Goal: Information Seeking & Learning: Learn about a topic

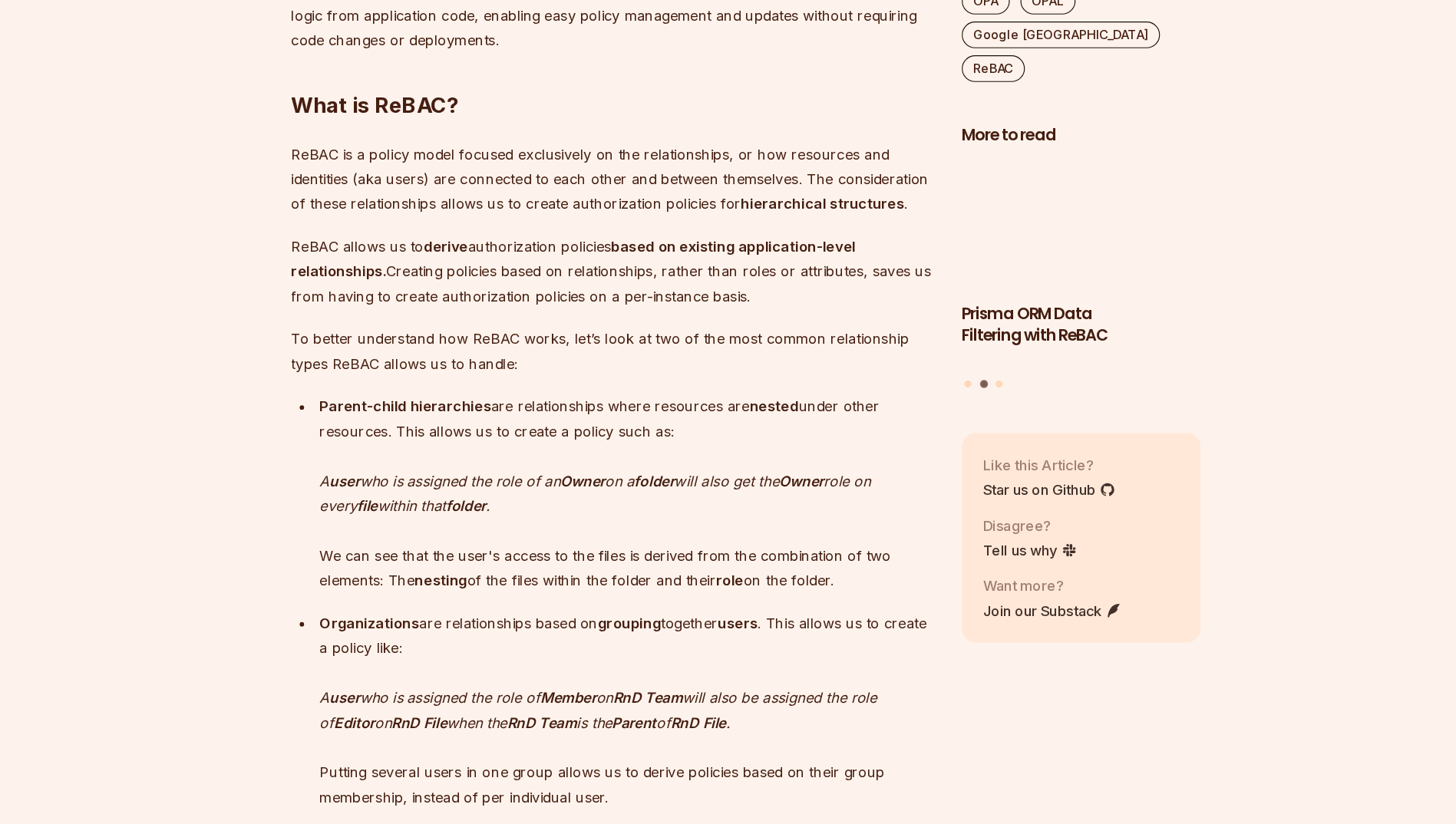
scroll to position [1177, 0]
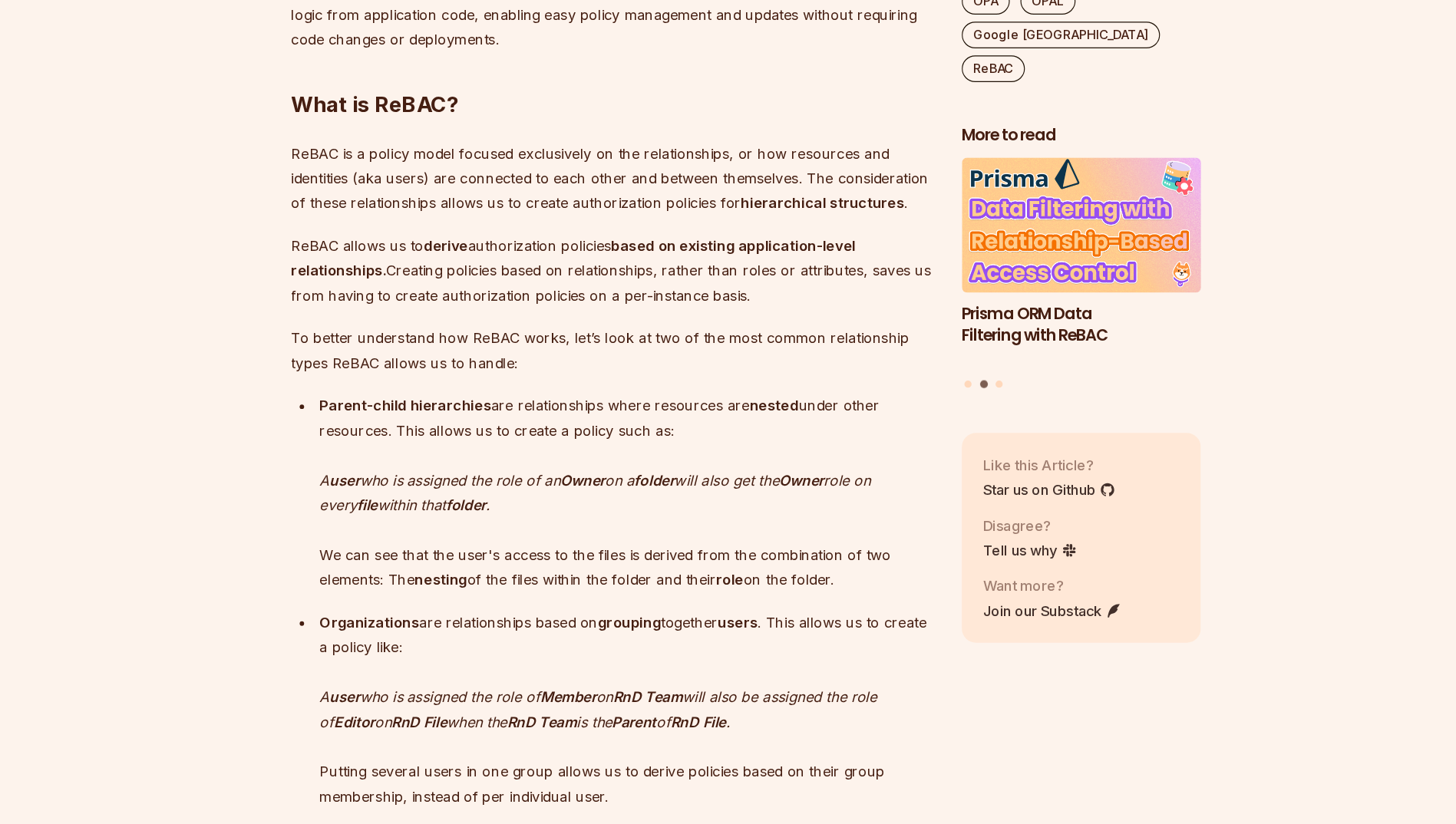
click at [427, 350] on p "ReBAC allows us to derive authorization policies based on existing application-…" at bounding box center [612, 345] width 554 height 65
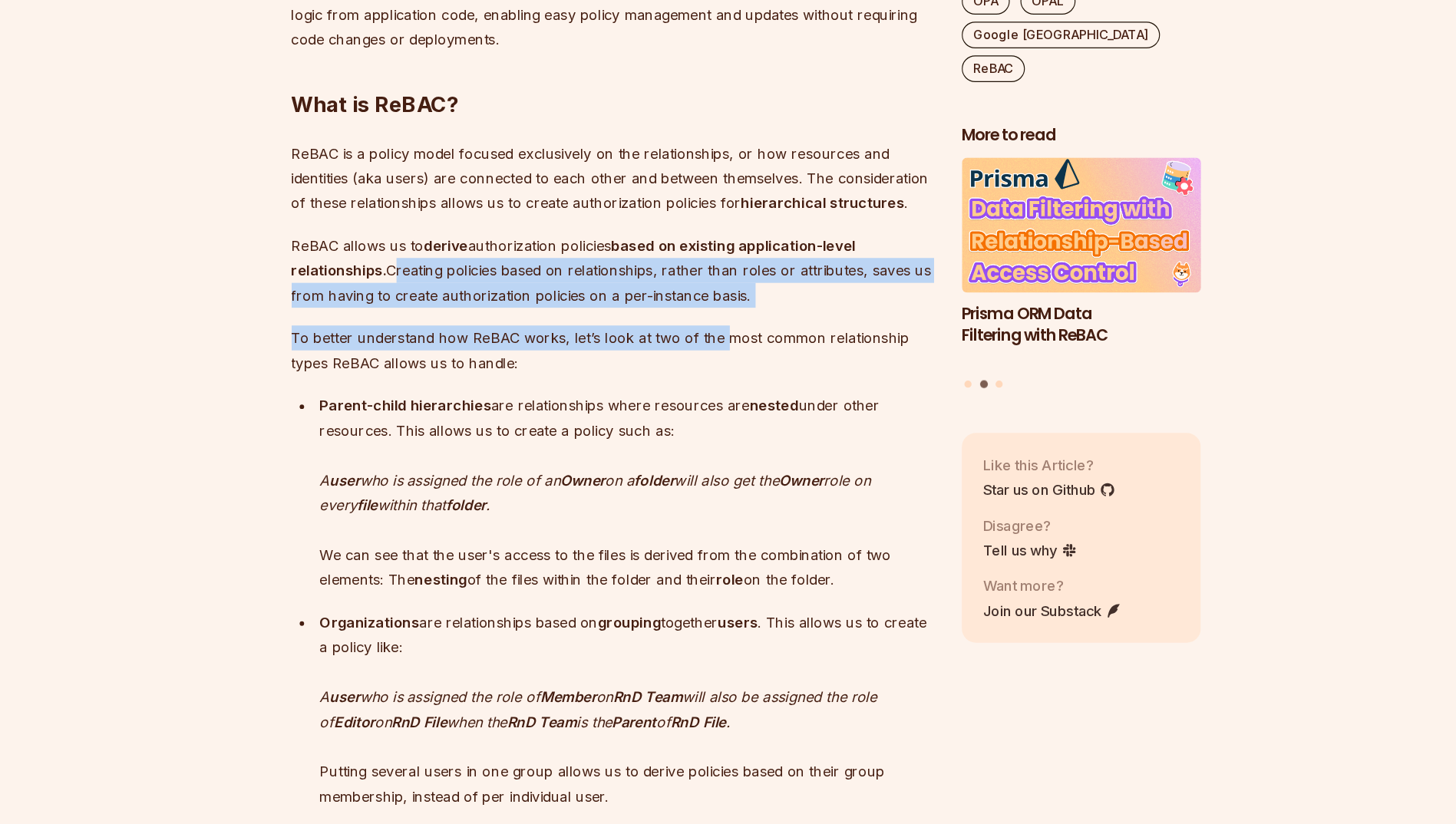
drag, startPoint x: 427, startPoint y: 350, endPoint x: 700, endPoint y: 379, distance: 274.5
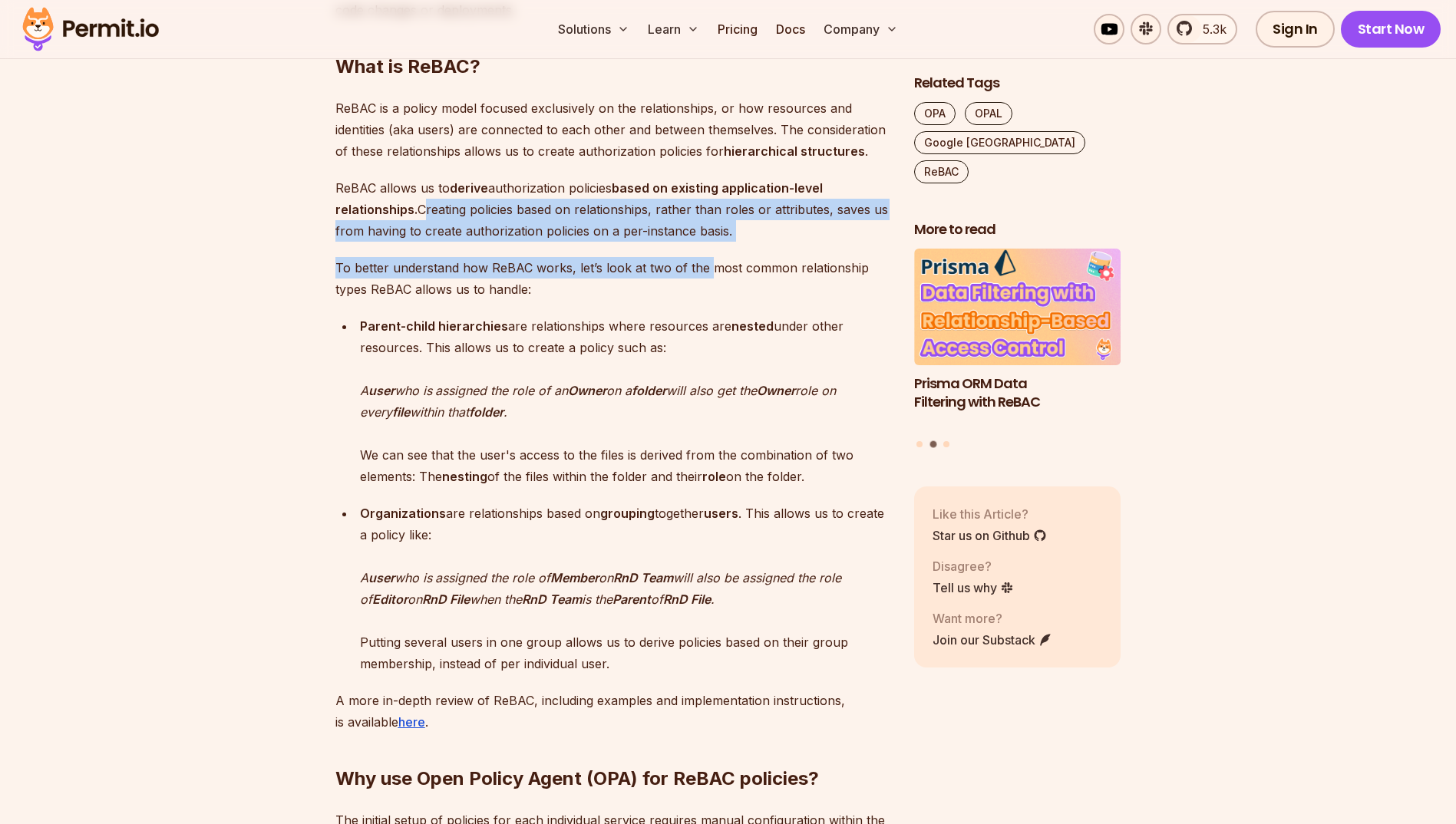
scroll to position [1324, 0]
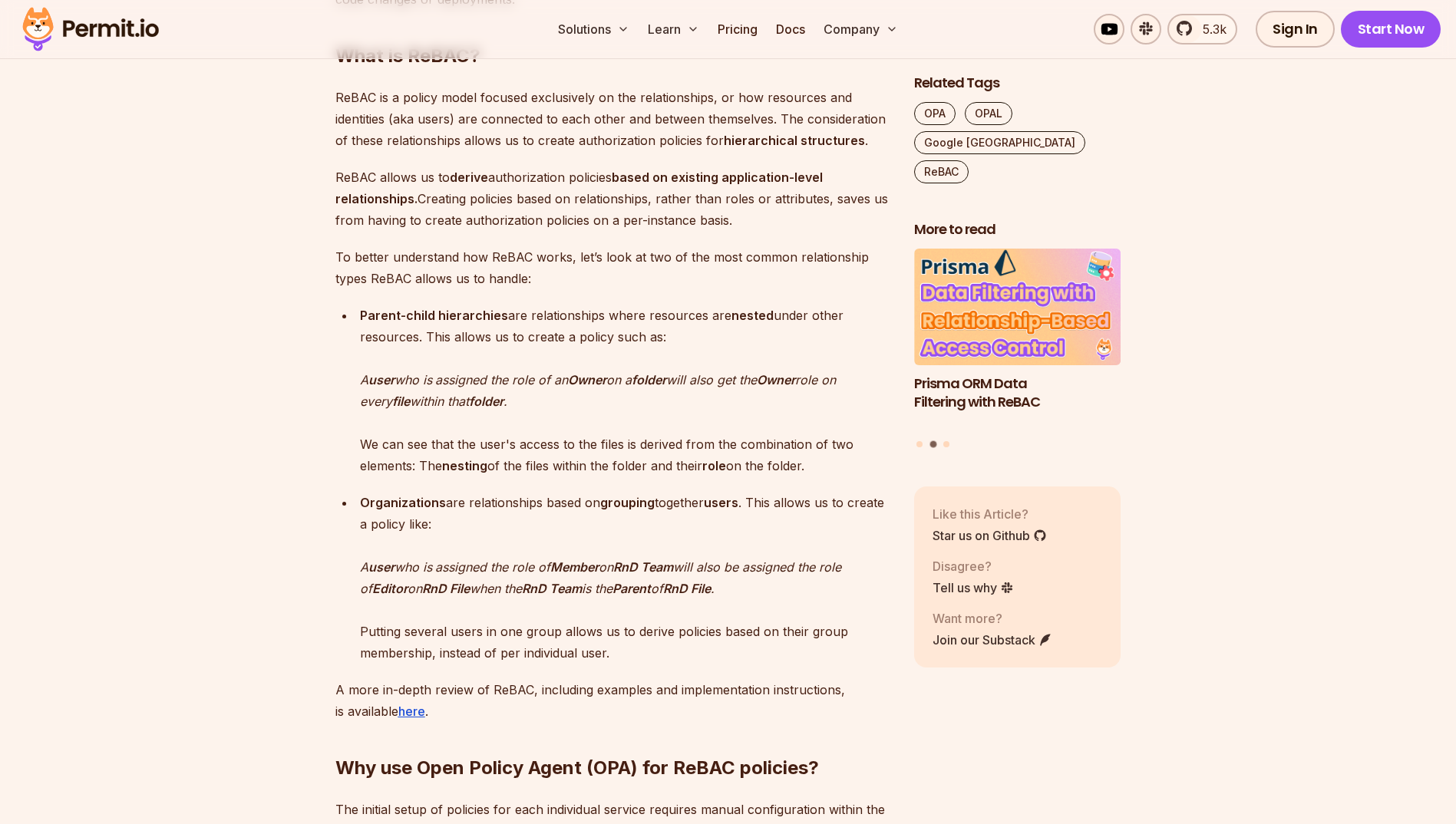
click at [643, 522] on p "Organizations are relationships based on grouping together users . This allows …" at bounding box center [625, 577] width 529 height 172
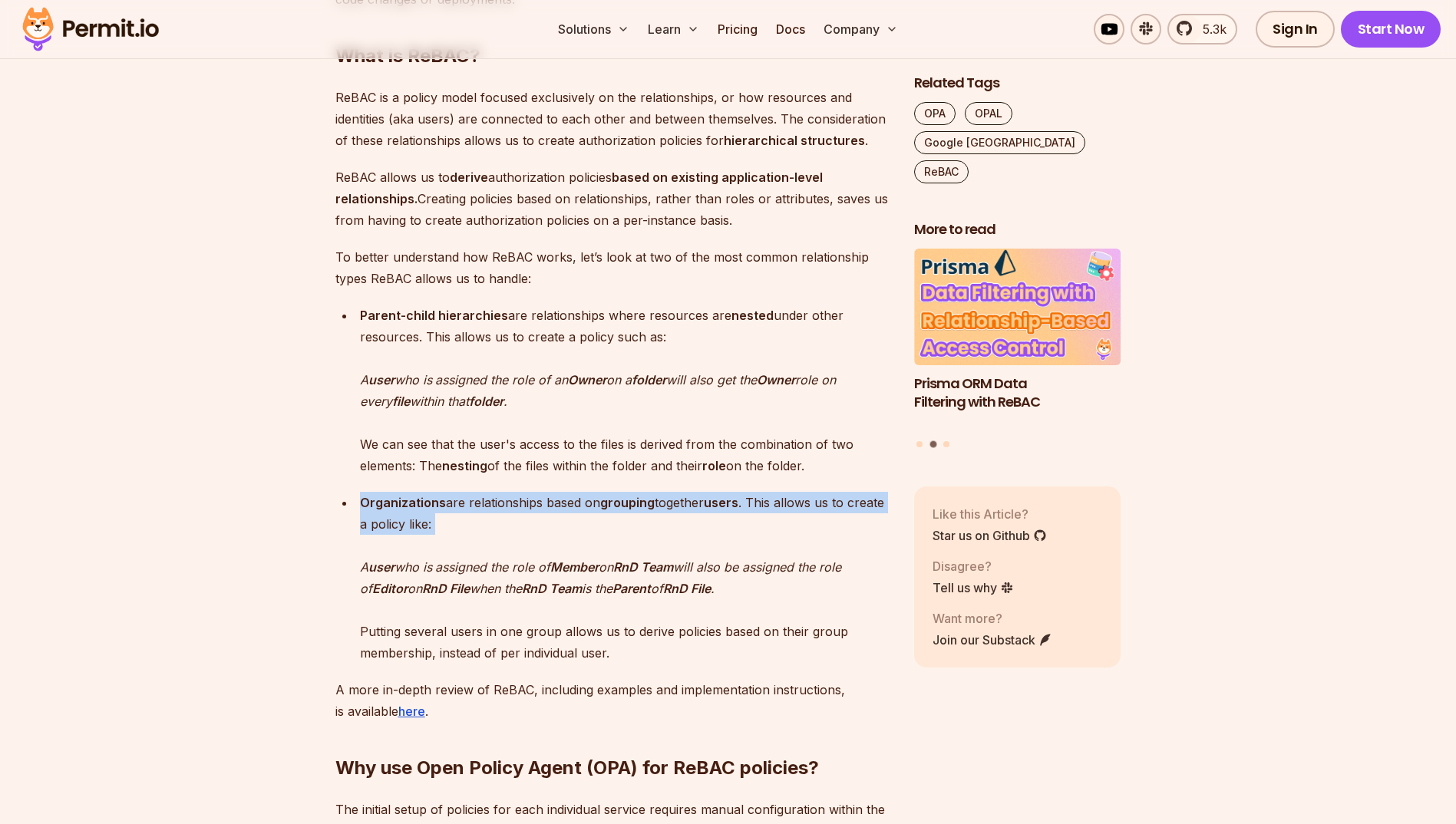
click at [643, 522] on p "Organizations are relationships based on grouping together users . This allows …" at bounding box center [625, 577] width 529 height 172
drag, startPoint x: 643, startPoint y: 522, endPoint x: 597, endPoint y: 518, distance: 46.2
click at [597, 518] on p "Organizations are relationships based on grouping together users . This allows …" at bounding box center [625, 577] width 529 height 172
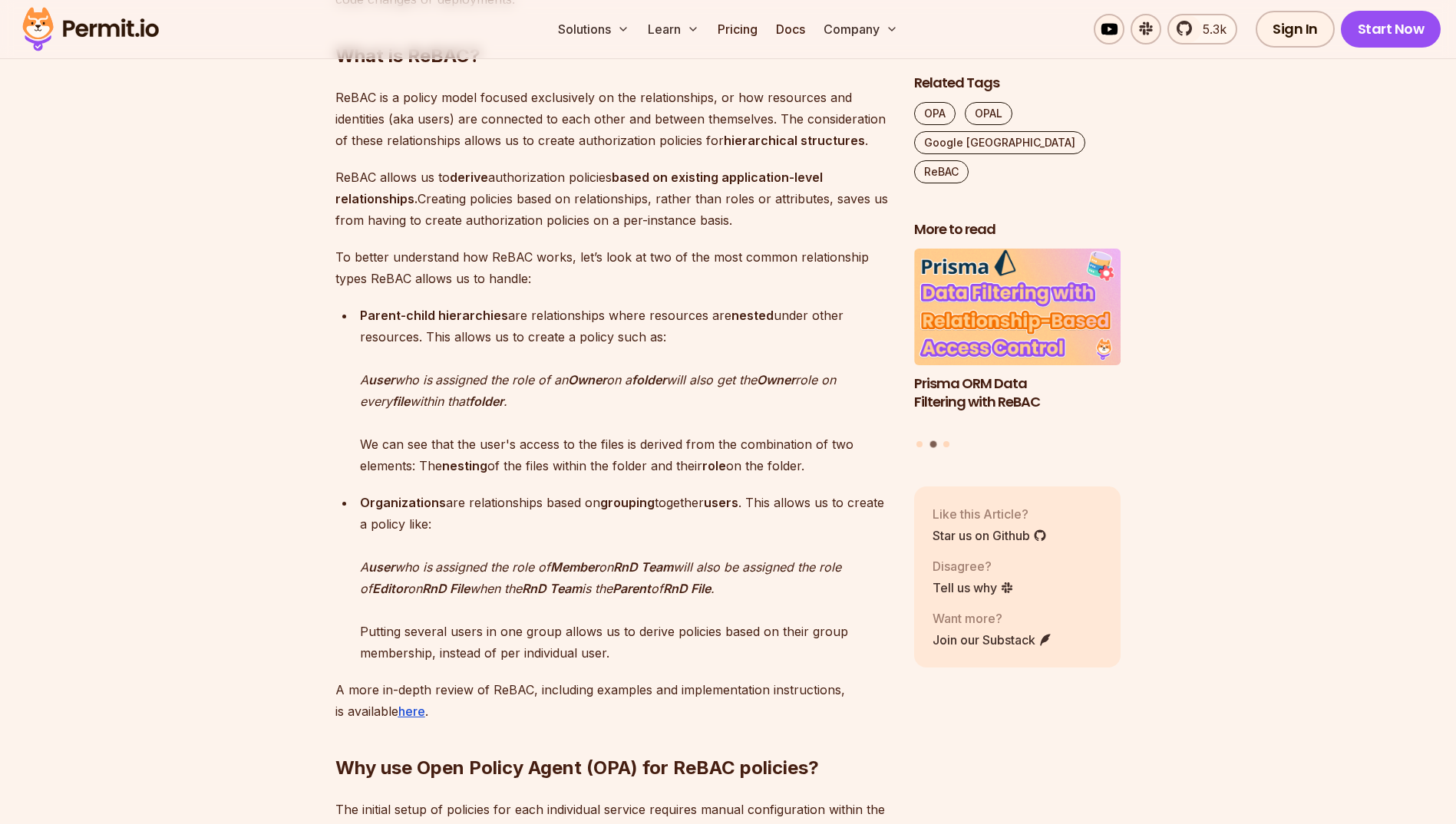
click at [597, 518] on p "Organizations are relationships based on grouping together users . This allows …" at bounding box center [625, 577] width 529 height 172
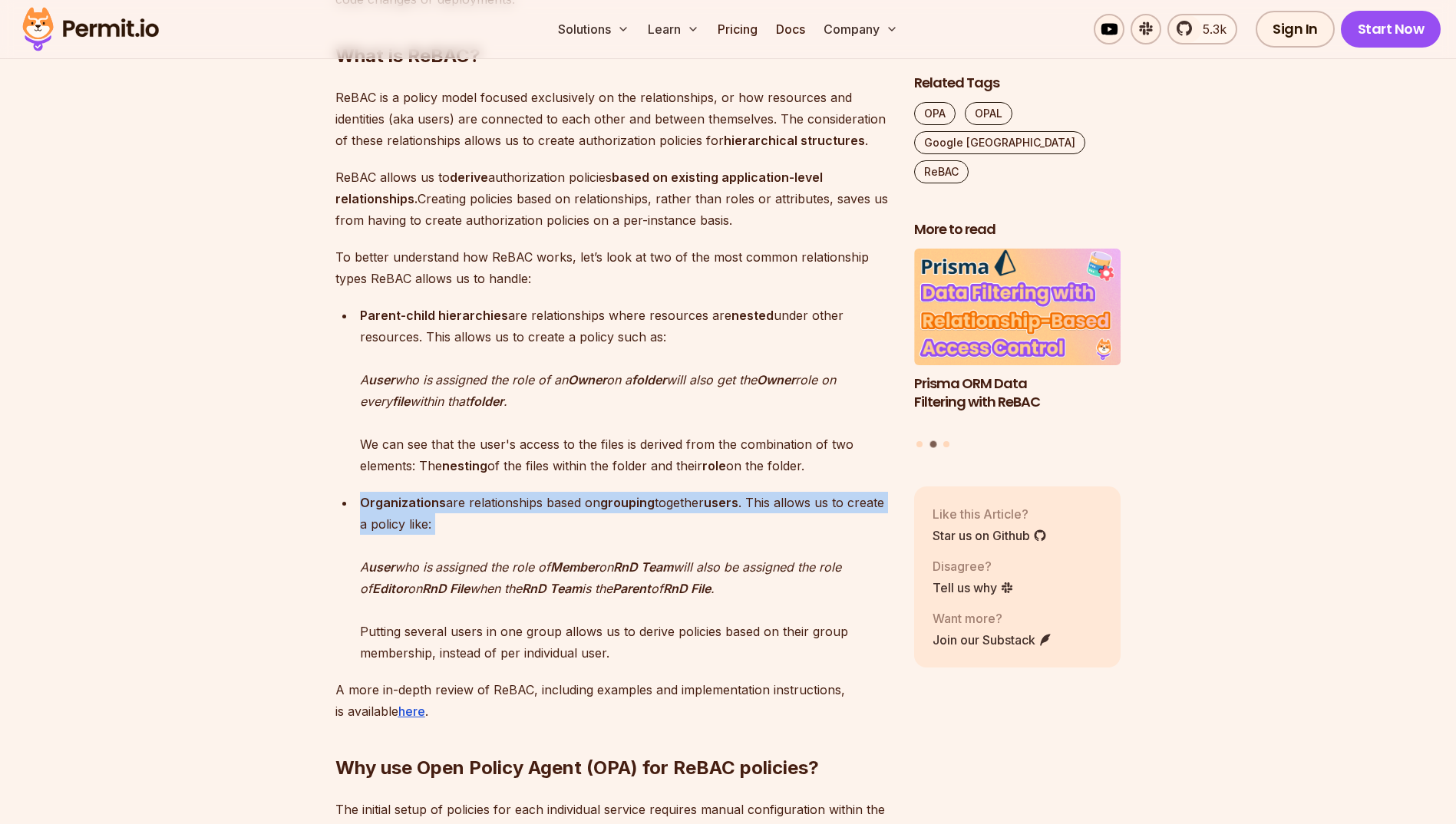
click at [597, 518] on p "Organizations are relationships based on grouping together users . This allows …" at bounding box center [625, 577] width 529 height 172
drag, startPoint x: 597, startPoint y: 518, endPoint x: 521, endPoint y: 511, distance: 76.3
click at [521, 511] on p "Organizations are relationships based on grouping together users . This allows …" at bounding box center [625, 577] width 529 height 172
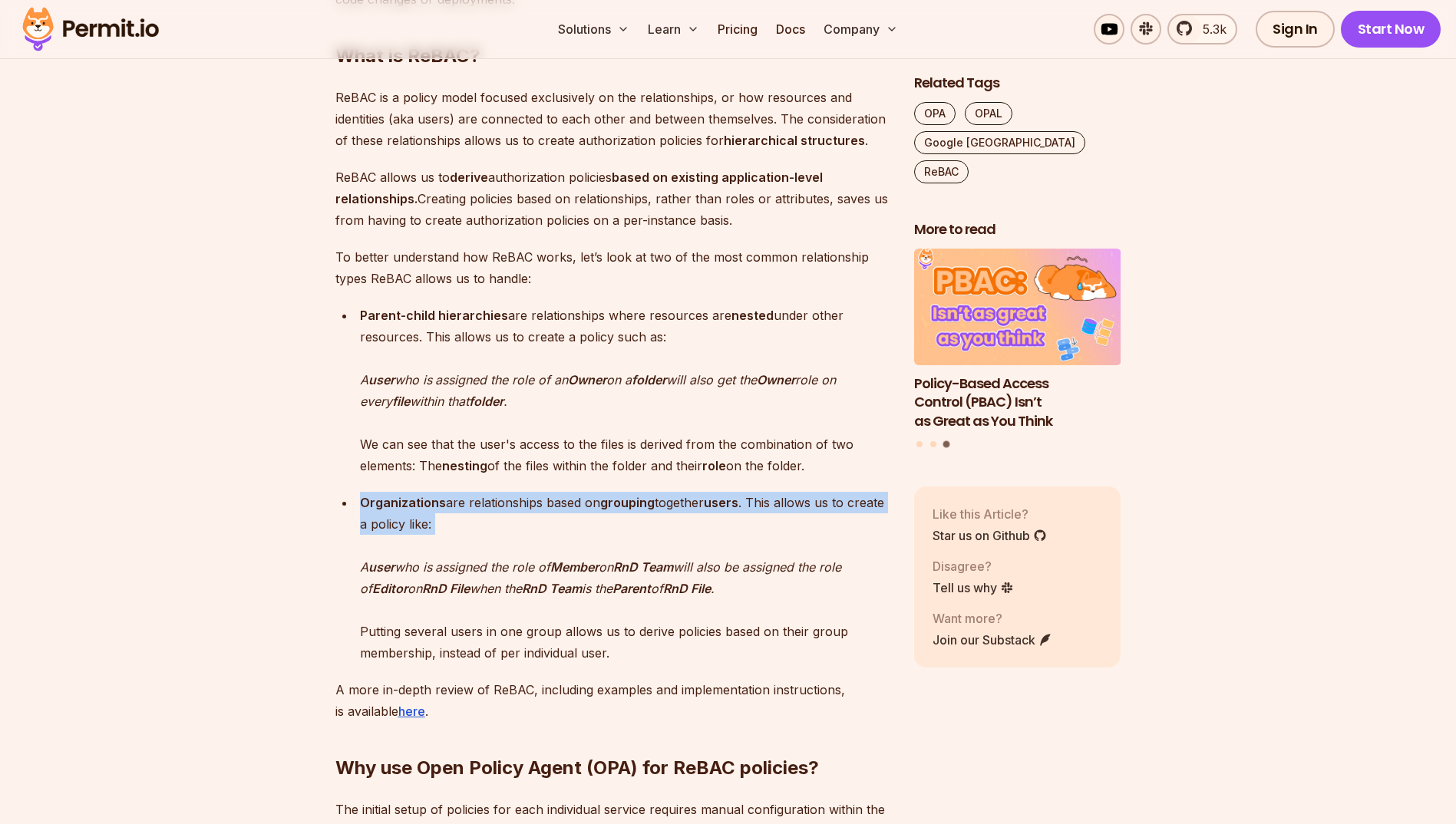
click at [521, 511] on p "Organizations are relationships based on grouping together users . This allows …" at bounding box center [625, 577] width 529 height 172
drag, startPoint x: 521, startPoint y: 511, endPoint x: 393, endPoint y: 502, distance: 128.3
click at [393, 502] on strong "Organizations" at bounding box center [402, 502] width 86 height 16
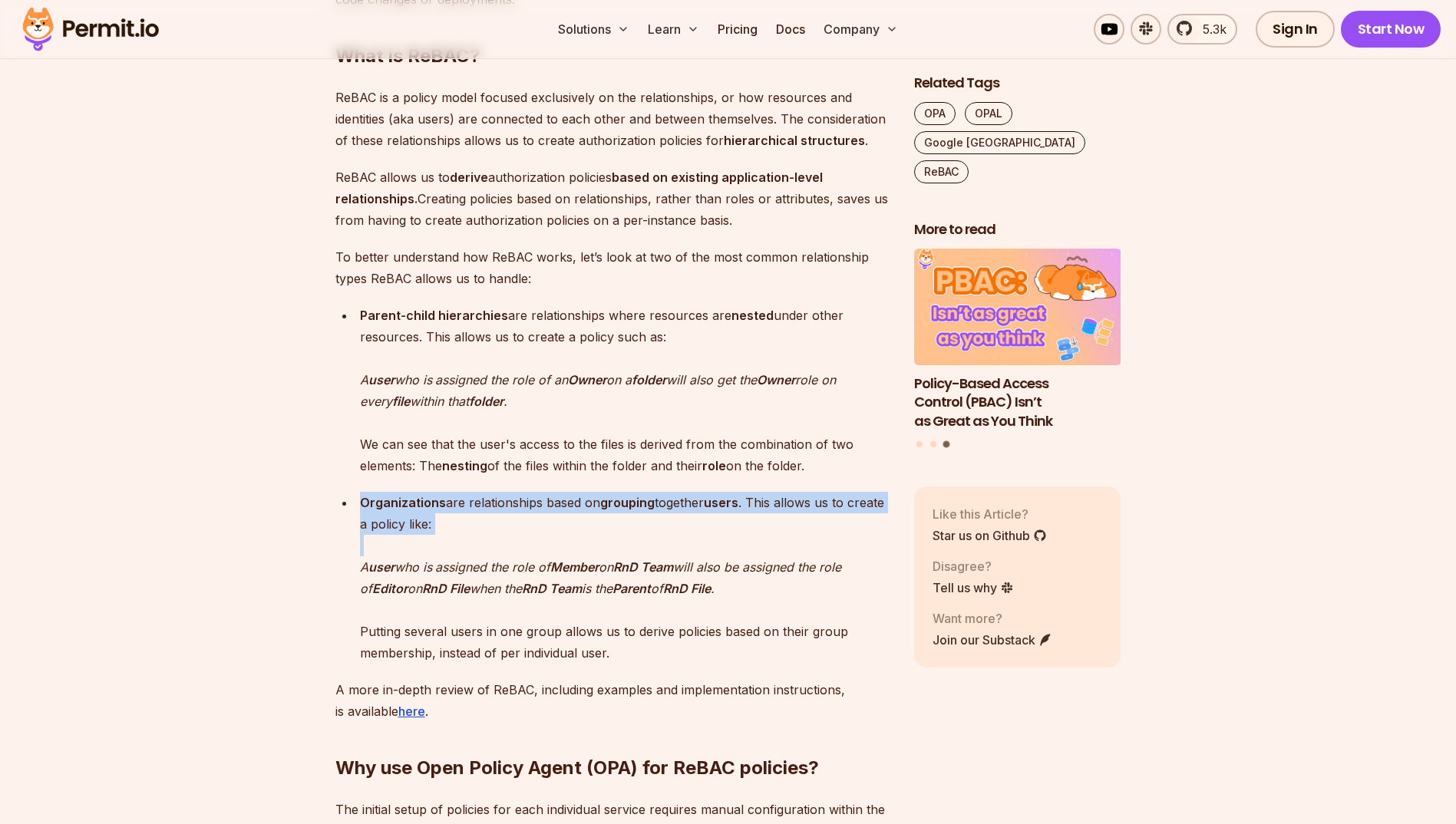
drag, startPoint x: 393, startPoint y: 502, endPoint x: 485, endPoint y: 554, distance: 105.7
click at [485, 554] on p "Organizations are relationships based on grouping together users . This allows …" at bounding box center [625, 577] width 529 height 172
drag, startPoint x: 485, startPoint y: 554, endPoint x: 436, endPoint y: 514, distance: 63.3
click at [436, 514] on p "Organizations are relationships based on grouping together users . This allows …" at bounding box center [625, 577] width 529 height 172
drag, startPoint x: 436, startPoint y: 514, endPoint x: 383, endPoint y: 501, distance: 54.6
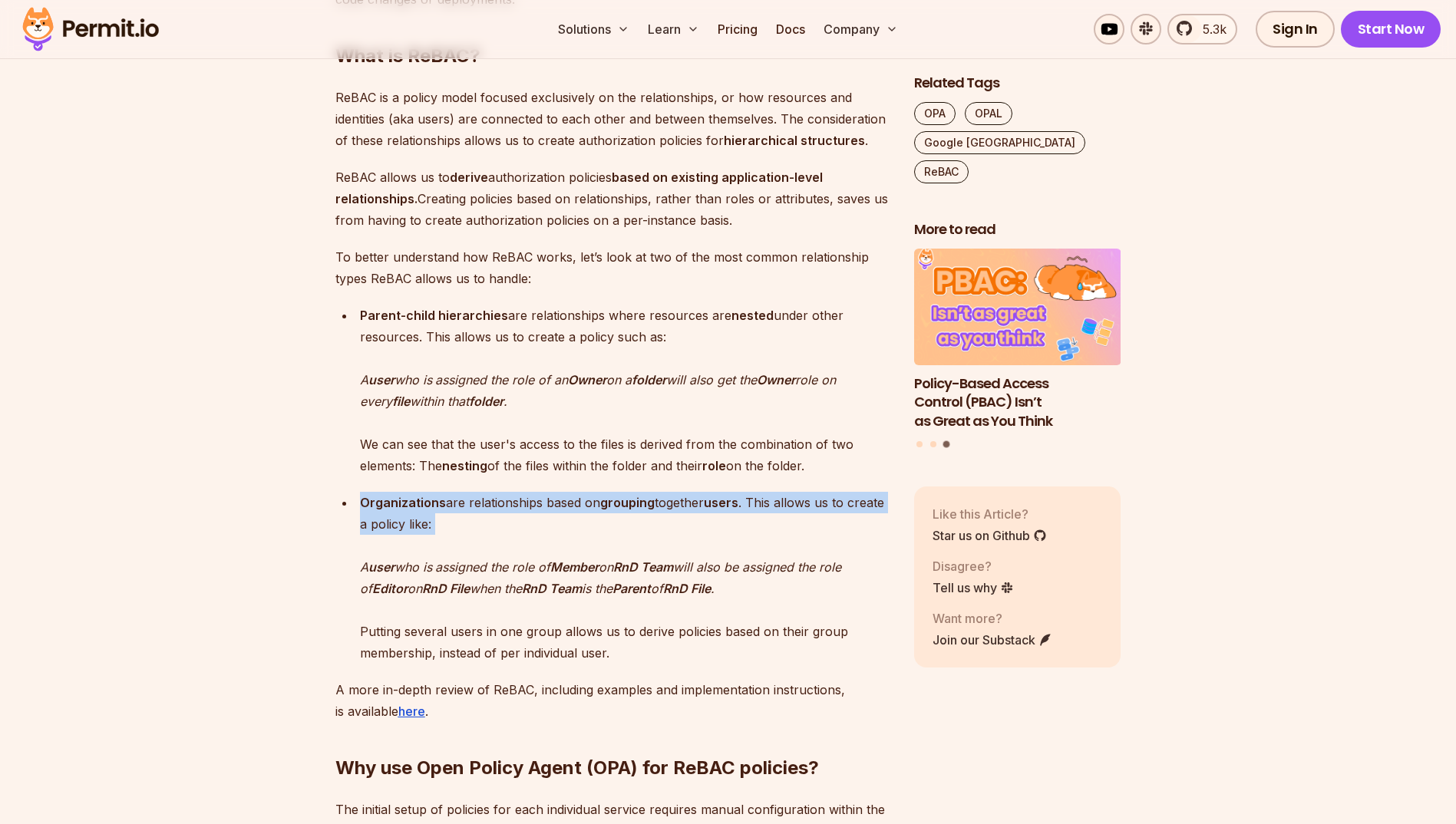
click at [383, 501] on p "Organizations are relationships based on grouping together users . This allows …" at bounding box center [625, 577] width 529 height 172
drag, startPoint x: 383, startPoint y: 501, endPoint x: 421, endPoint y: 525, distance: 44.9
click at [421, 525] on p "Organizations are relationships based on grouping together users . This allows …" at bounding box center [625, 577] width 529 height 172
drag, startPoint x: 421, startPoint y: 525, endPoint x: 372, endPoint y: 507, distance: 52.2
click at [372, 507] on p "Organizations are relationships based on grouping together users . This allows …" at bounding box center [625, 577] width 529 height 172
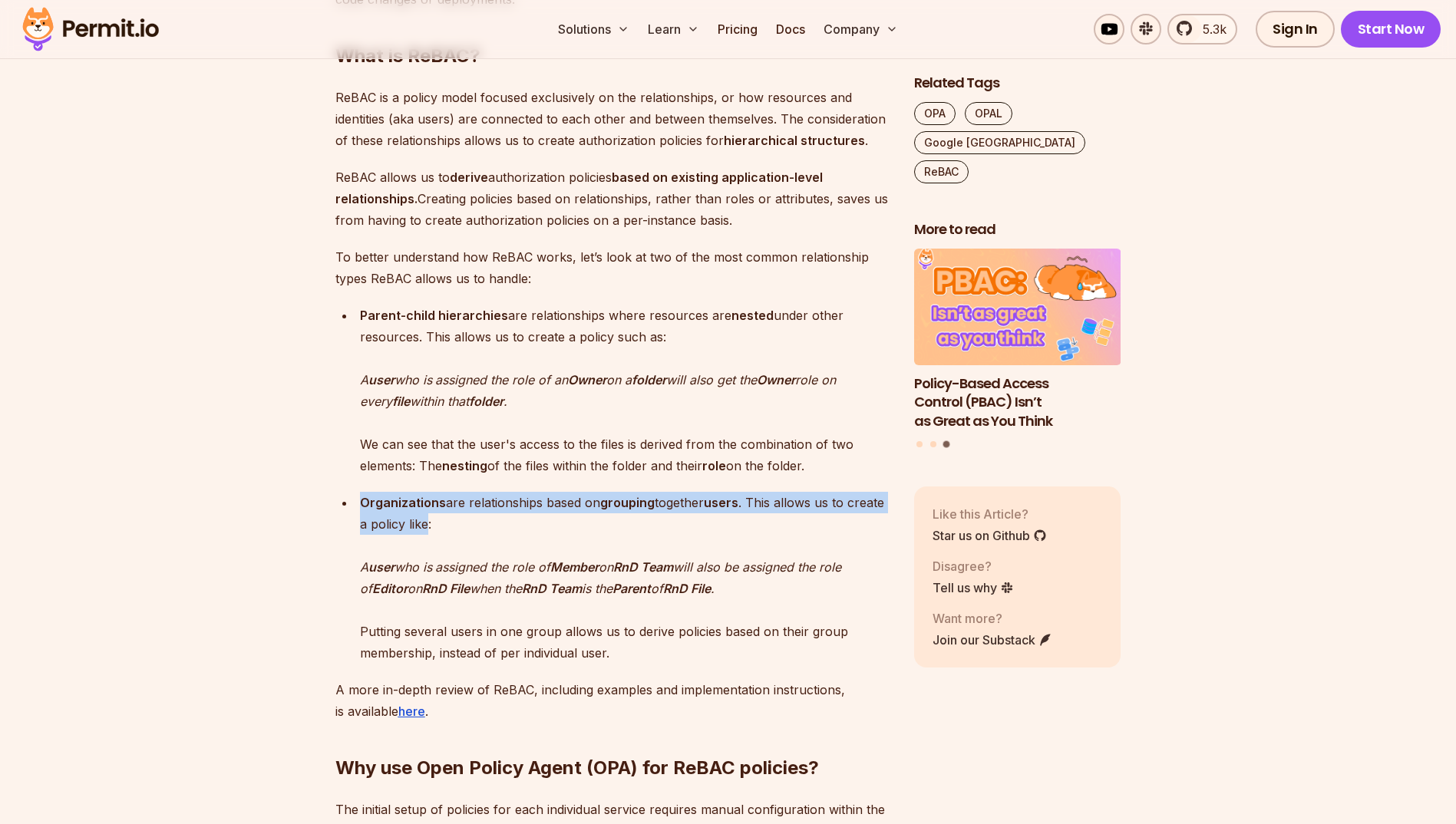
click at [372, 507] on strong "Organizations" at bounding box center [402, 502] width 86 height 16
drag, startPoint x: 372, startPoint y: 507, endPoint x: 468, endPoint y: 521, distance: 97.0
click at [468, 521] on p "Organizations are relationships based on grouping together users . This allows …" at bounding box center [625, 577] width 529 height 172
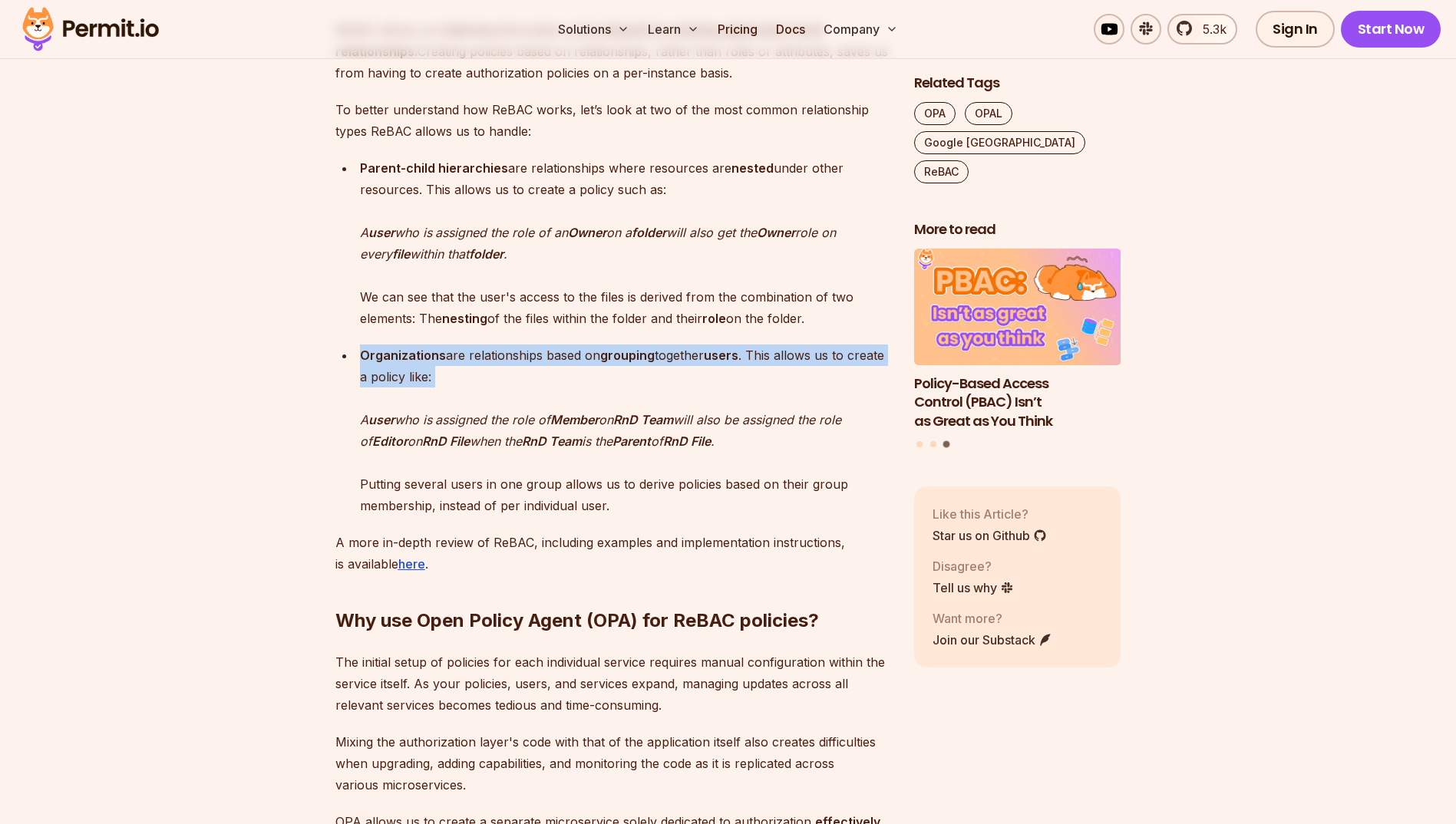
scroll to position [1505, 0]
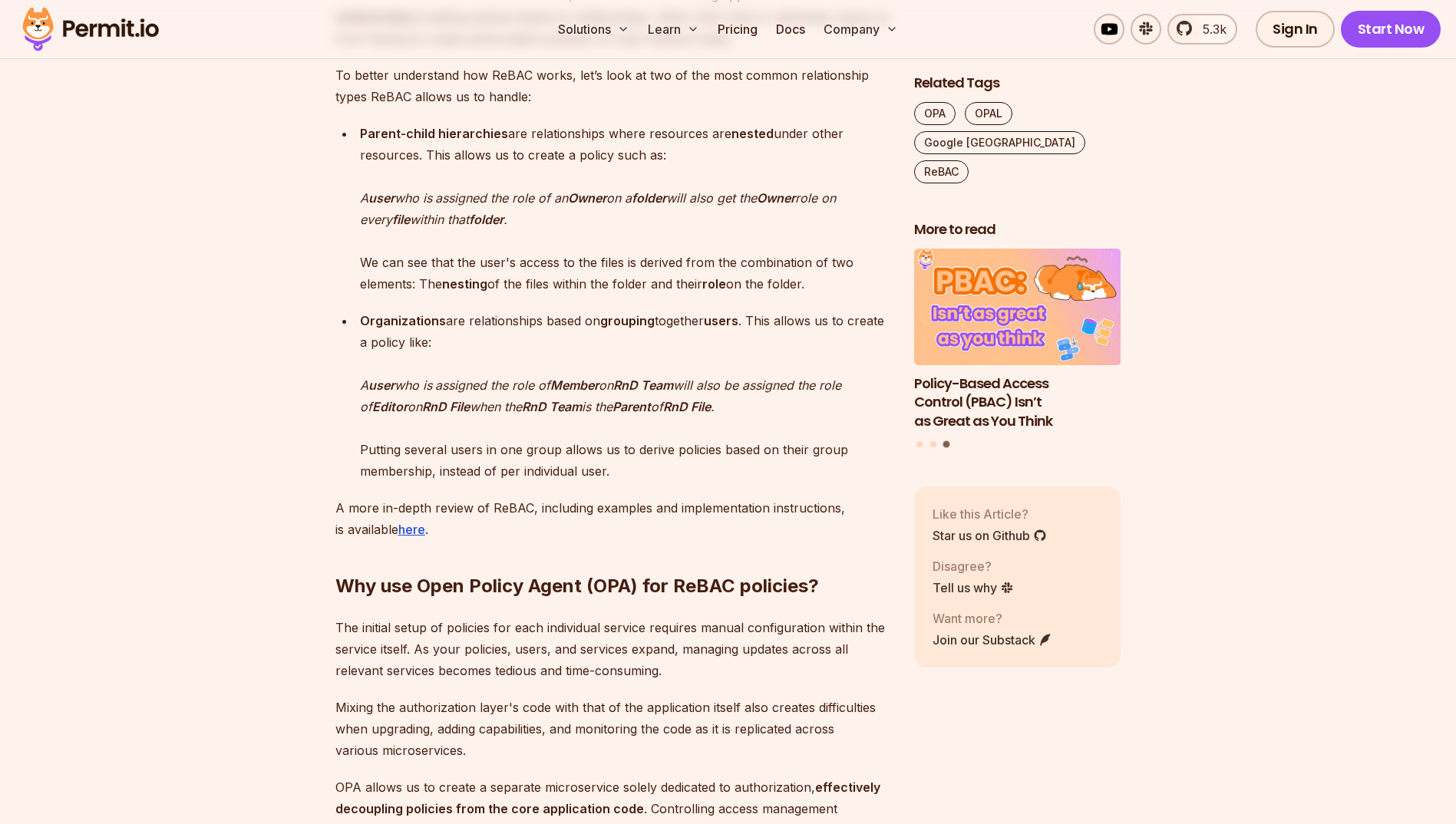
click at [446, 629] on p "The initial setup of policies for each individual service requires manual confi…" at bounding box center [612, 649] width 554 height 65
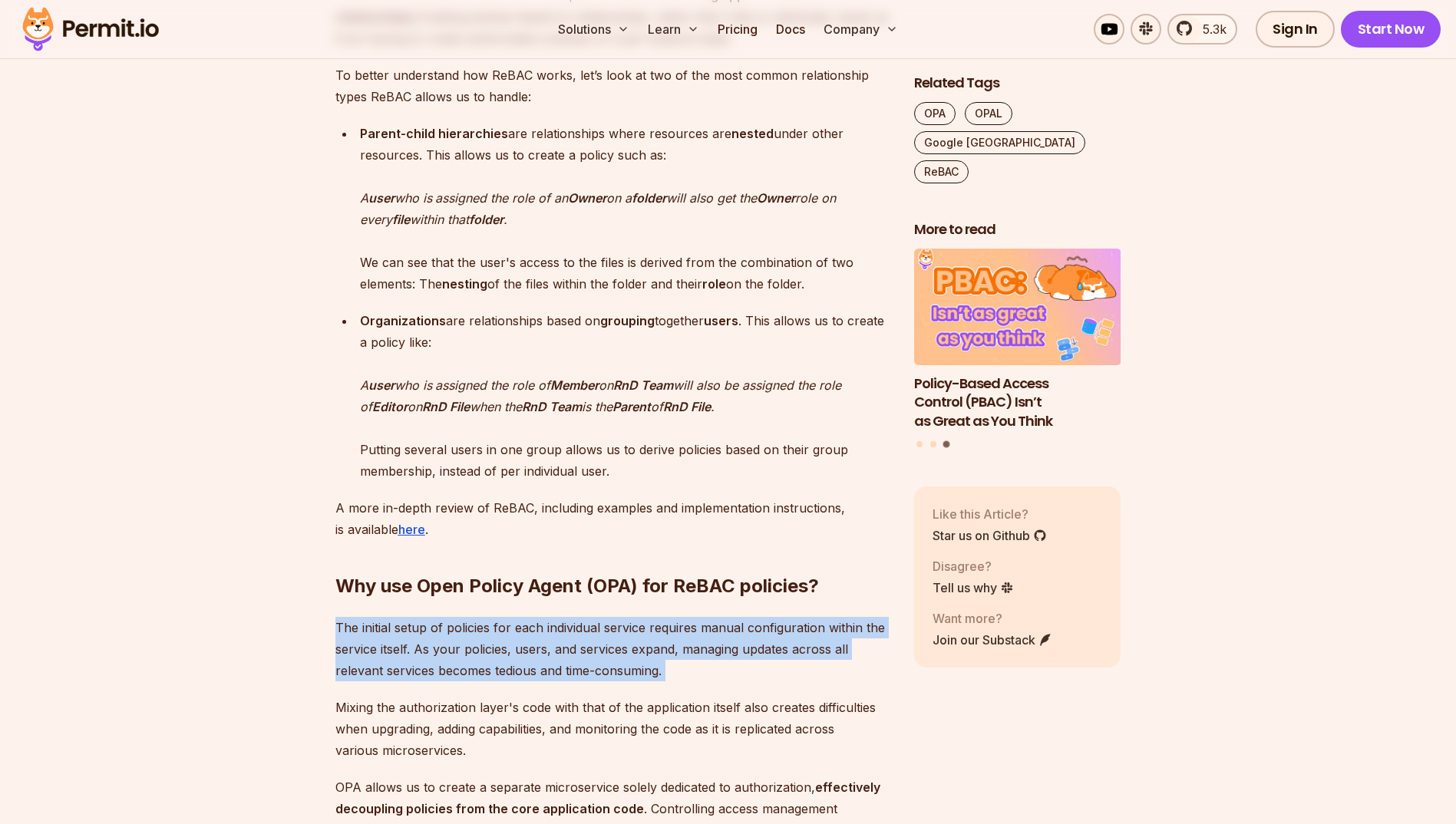
click at [446, 629] on p "The initial setup of policies for each individual service requires manual confi…" at bounding box center [612, 649] width 554 height 65
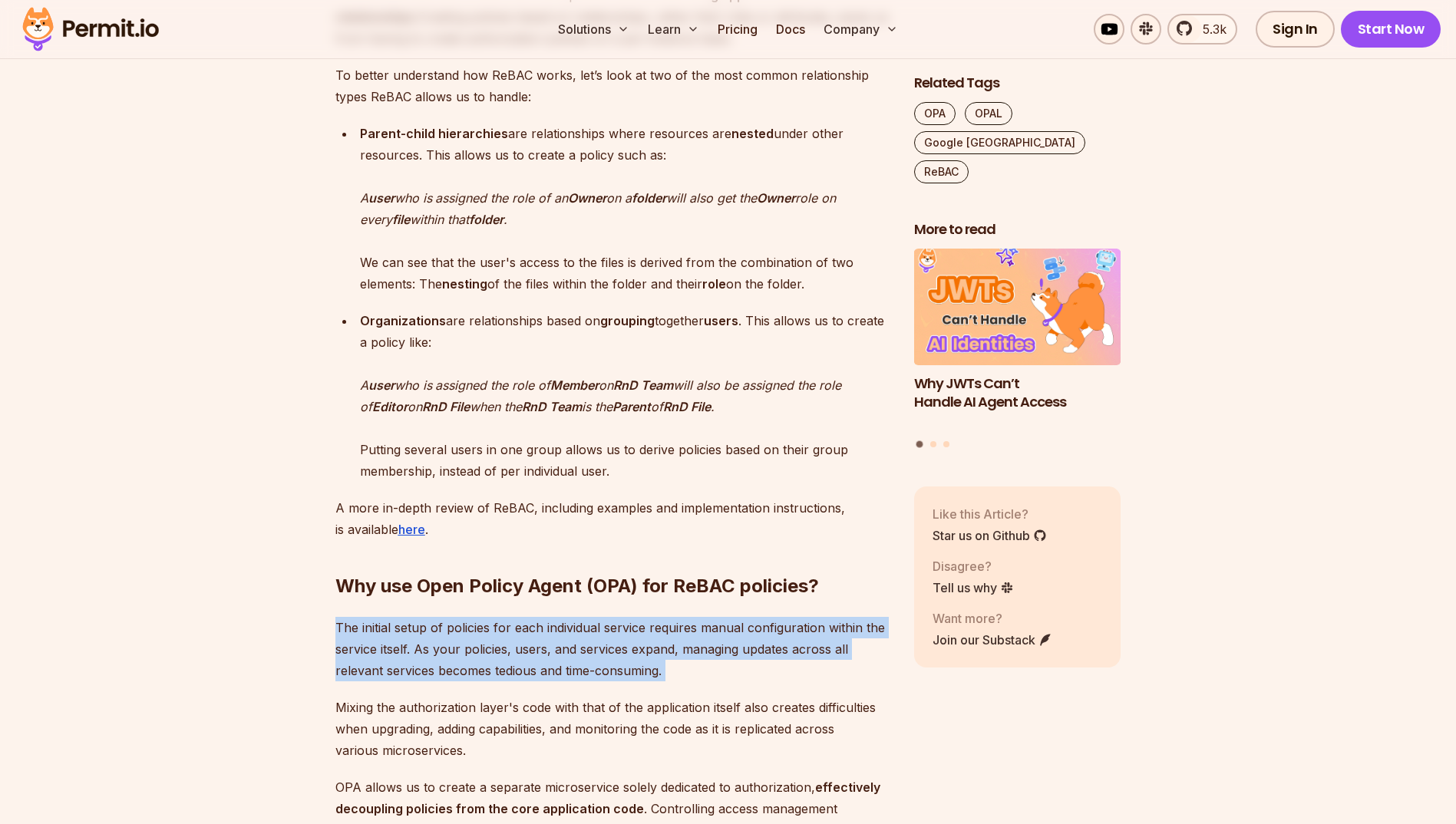
click at [663, 675] on p "The initial setup of policies for each individual service requires manual confi…" at bounding box center [612, 649] width 554 height 65
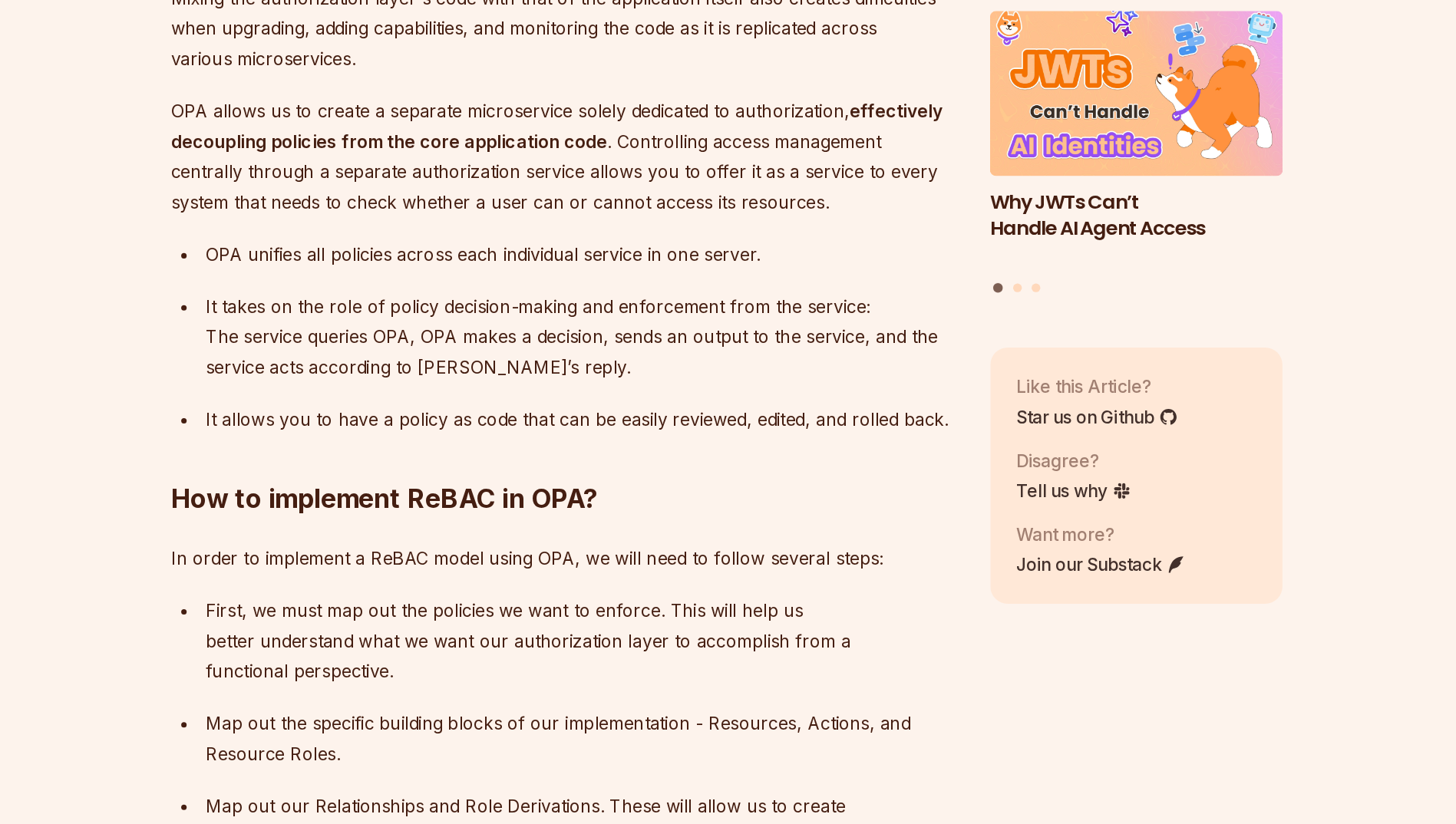
scroll to position [2007, 0]
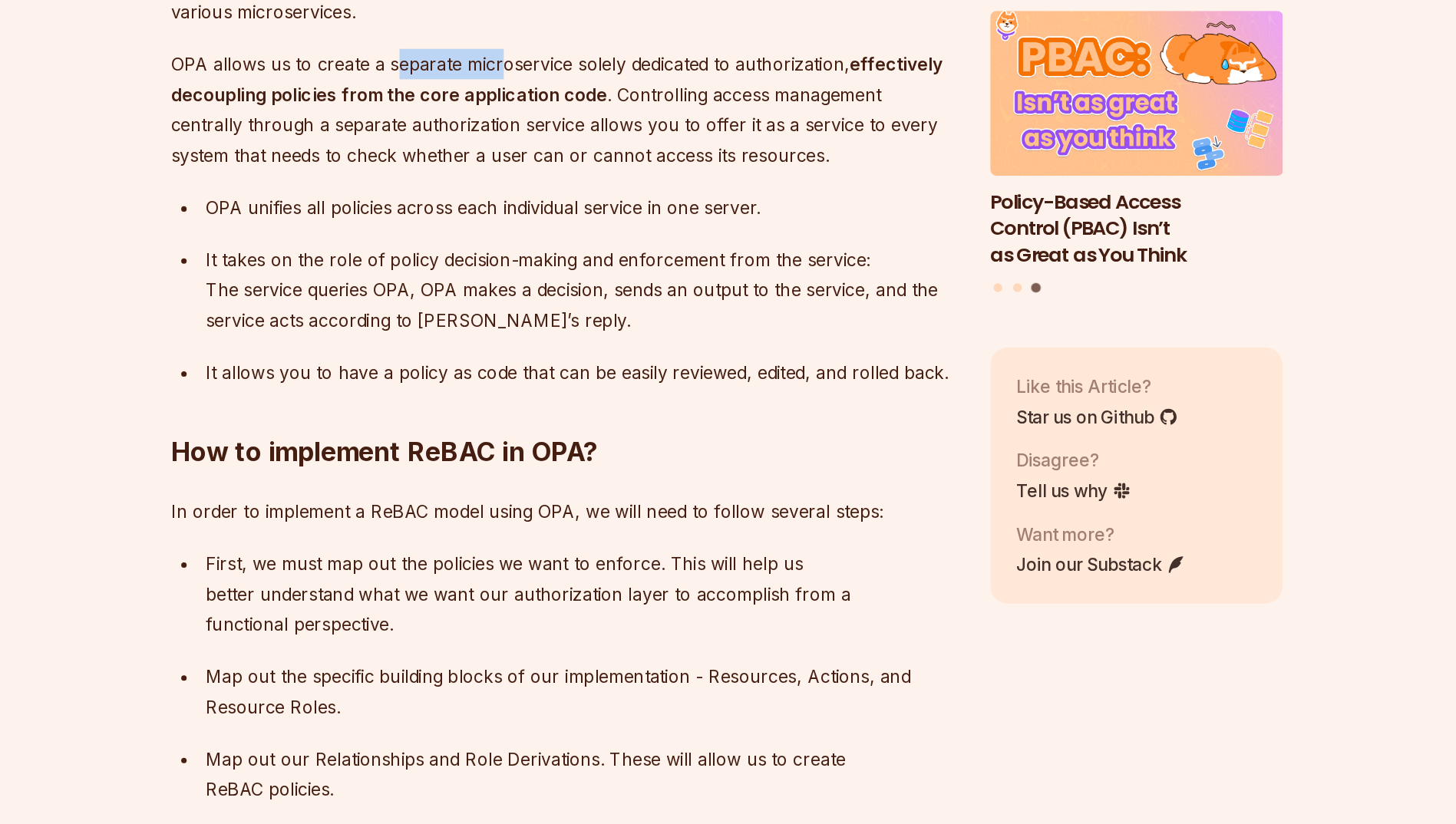
drag, startPoint x: 564, startPoint y: 273, endPoint x: 483, endPoint y: 287, distance: 82.2
click at [483, 287] on p "OPA allows us to create a separate microservice solely dedicated to authorizati…" at bounding box center [612, 318] width 554 height 86
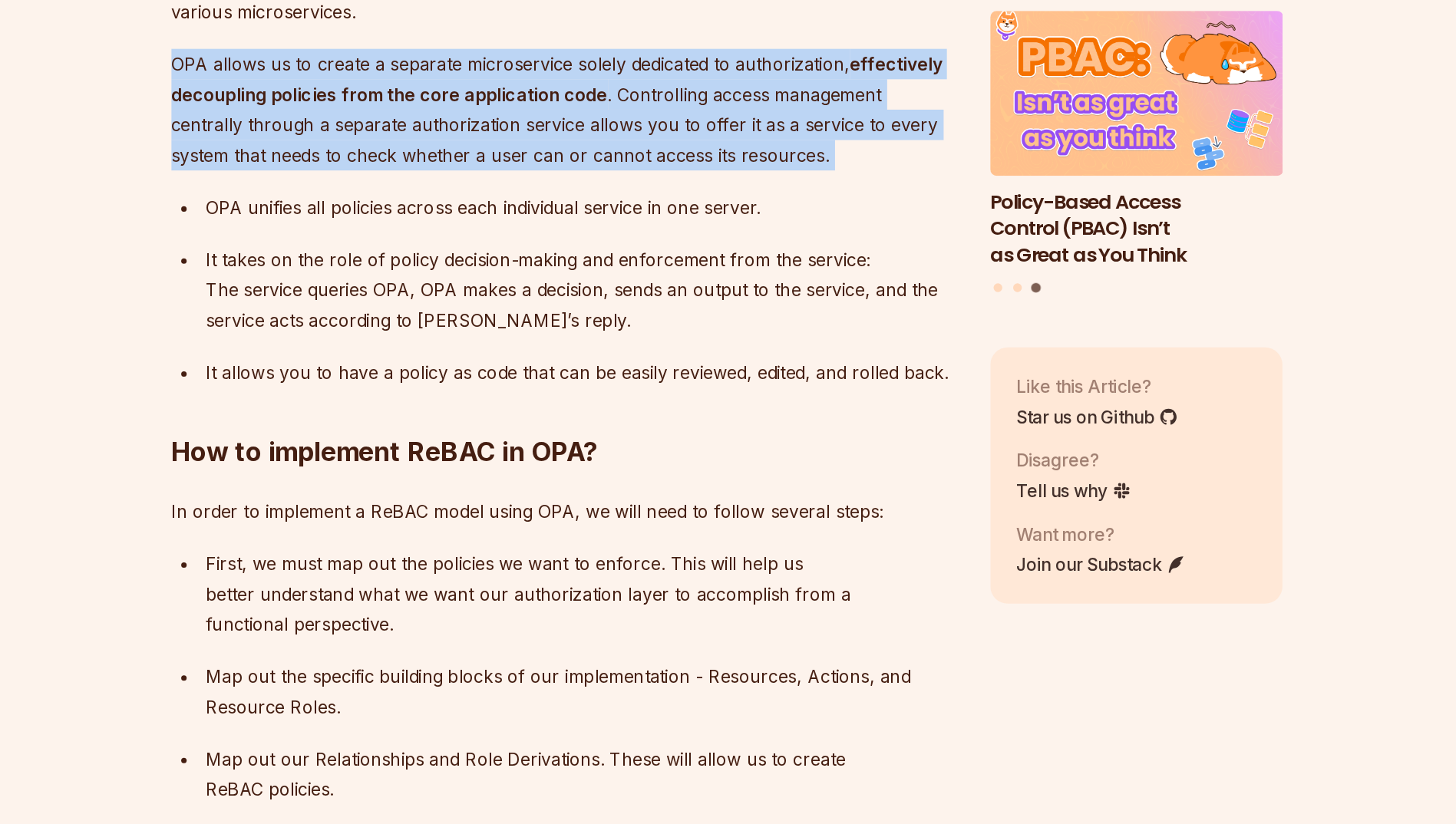
click at [483, 287] on p "OPA allows us to create a separate microservice solely dedicated to authorizati…" at bounding box center [612, 318] width 554 height 86
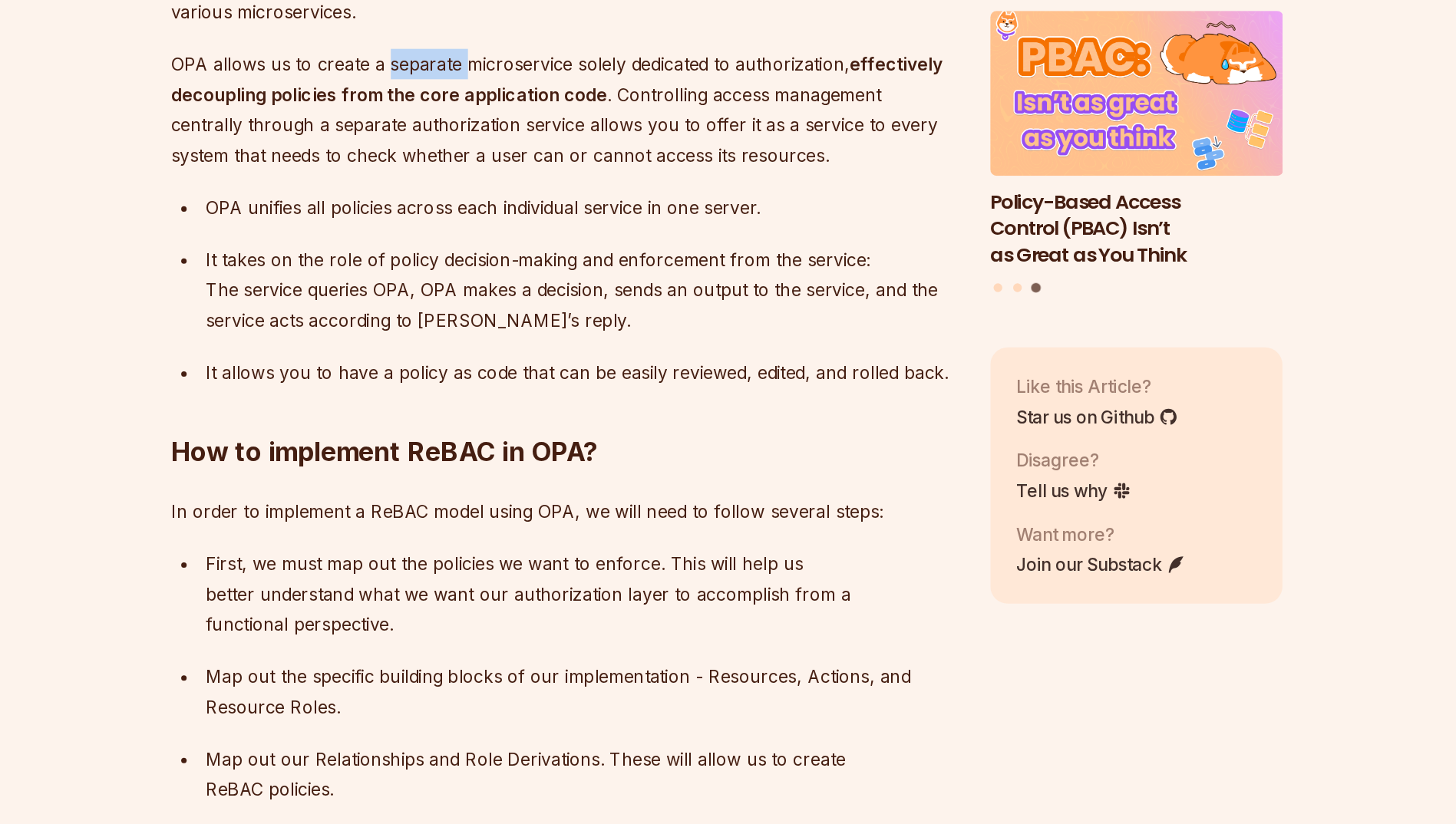
click at [483, 287] on p "OPA allows us to create a separate microservice solely dedicated to authorizati…" at bounding box center [612, 318] width 554 height 86
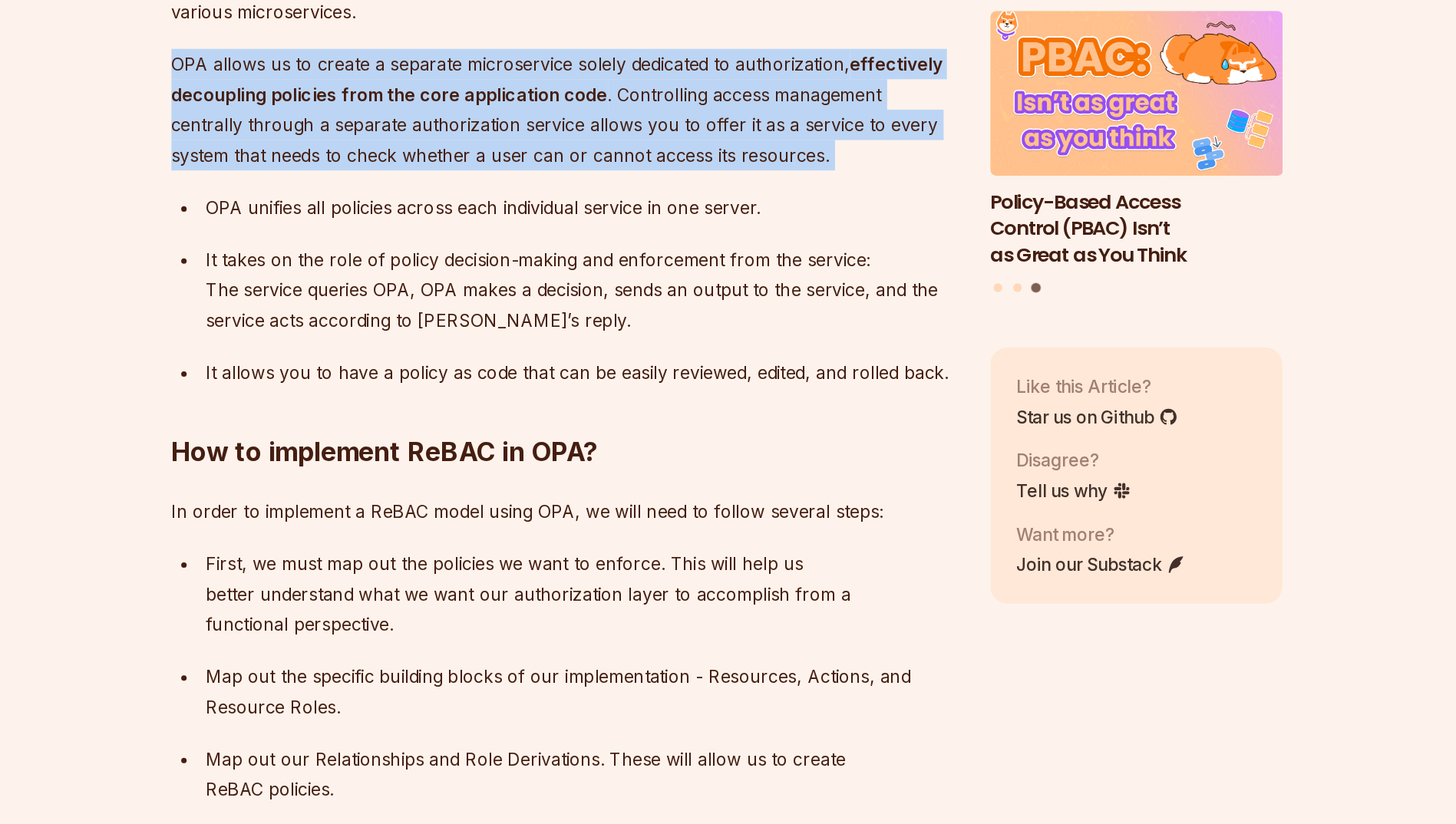
click at [483, 287] on p "OPA allows us to create a separate microservice solely dedicated to authorizati…" at bounding box center [612, 318] width 554 height 86
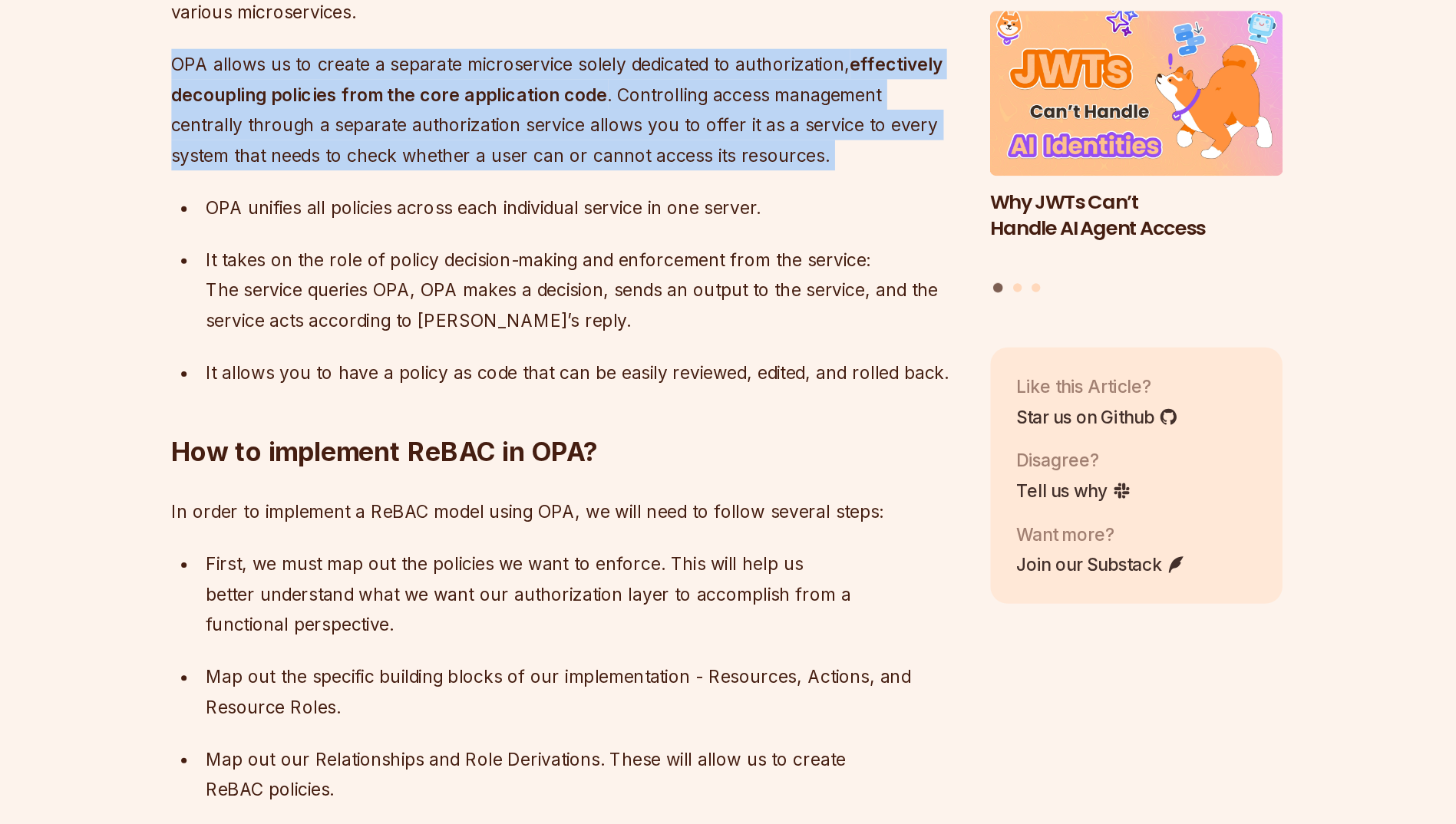
click at [483, 287] on p "OPA allows us to create a separate microservice solely dedicated to authorizati…" at bounding box center [612, 318] width 554 height 86
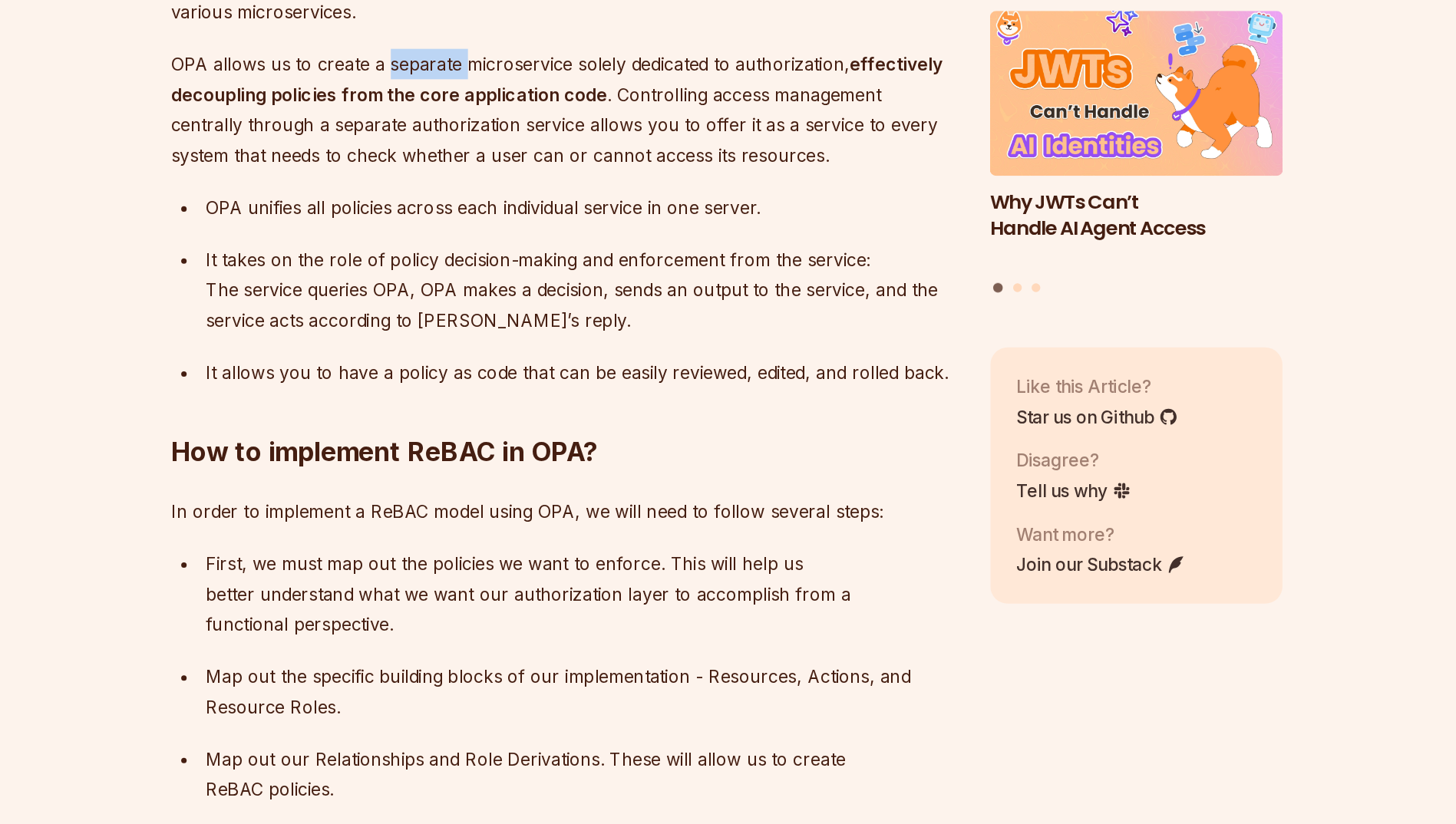
click at [483, 287] on p "OPA allows us to create a separate microservice solely dedicated to authorizati…" at bounding box center [612, 318] width 554 height 86
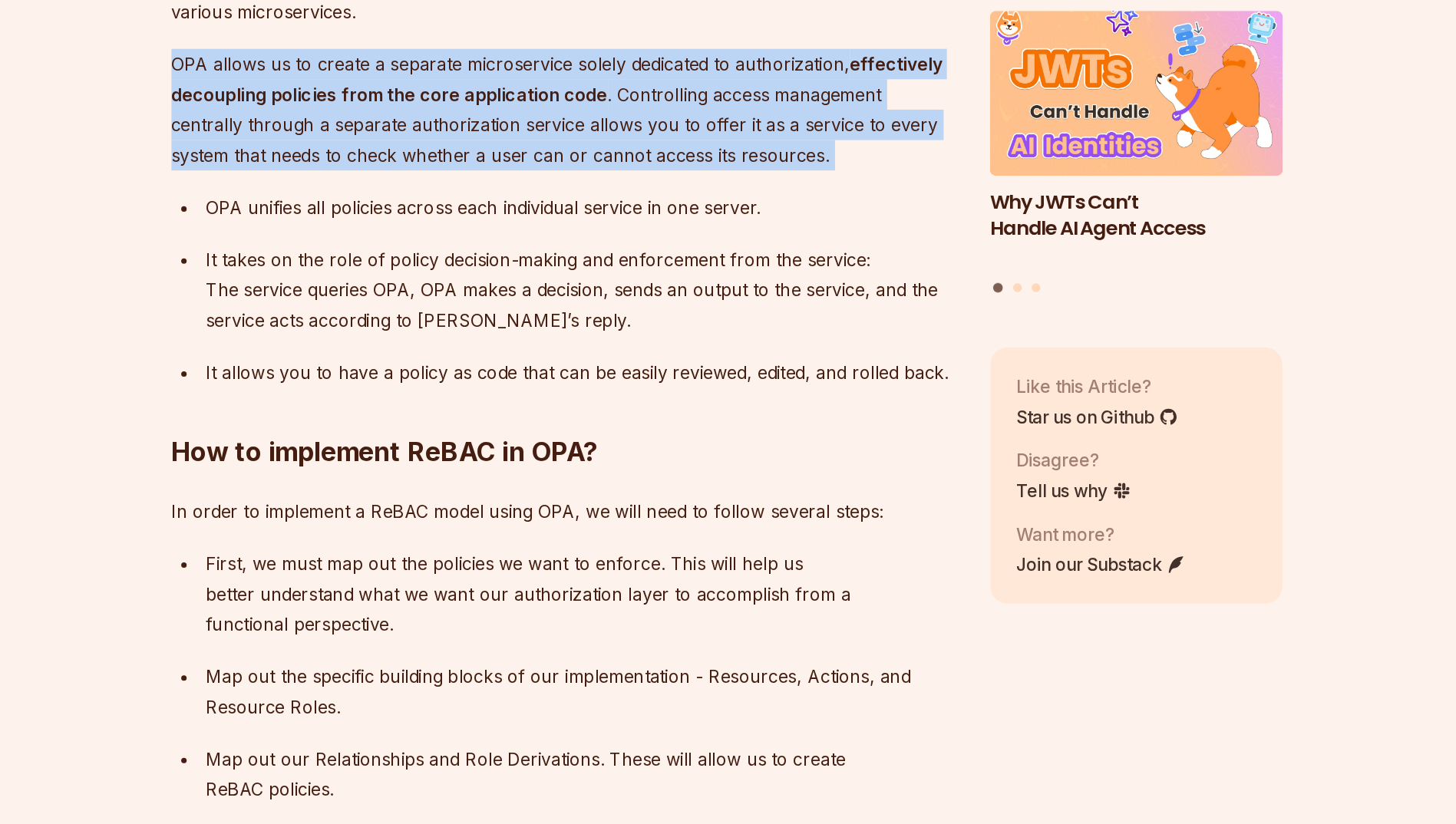
click at [483, 287] on p "OPA allows us to create a separate microservice solely dedicated to authorizati…" at bounding box center [612, 318] width 554 height 86
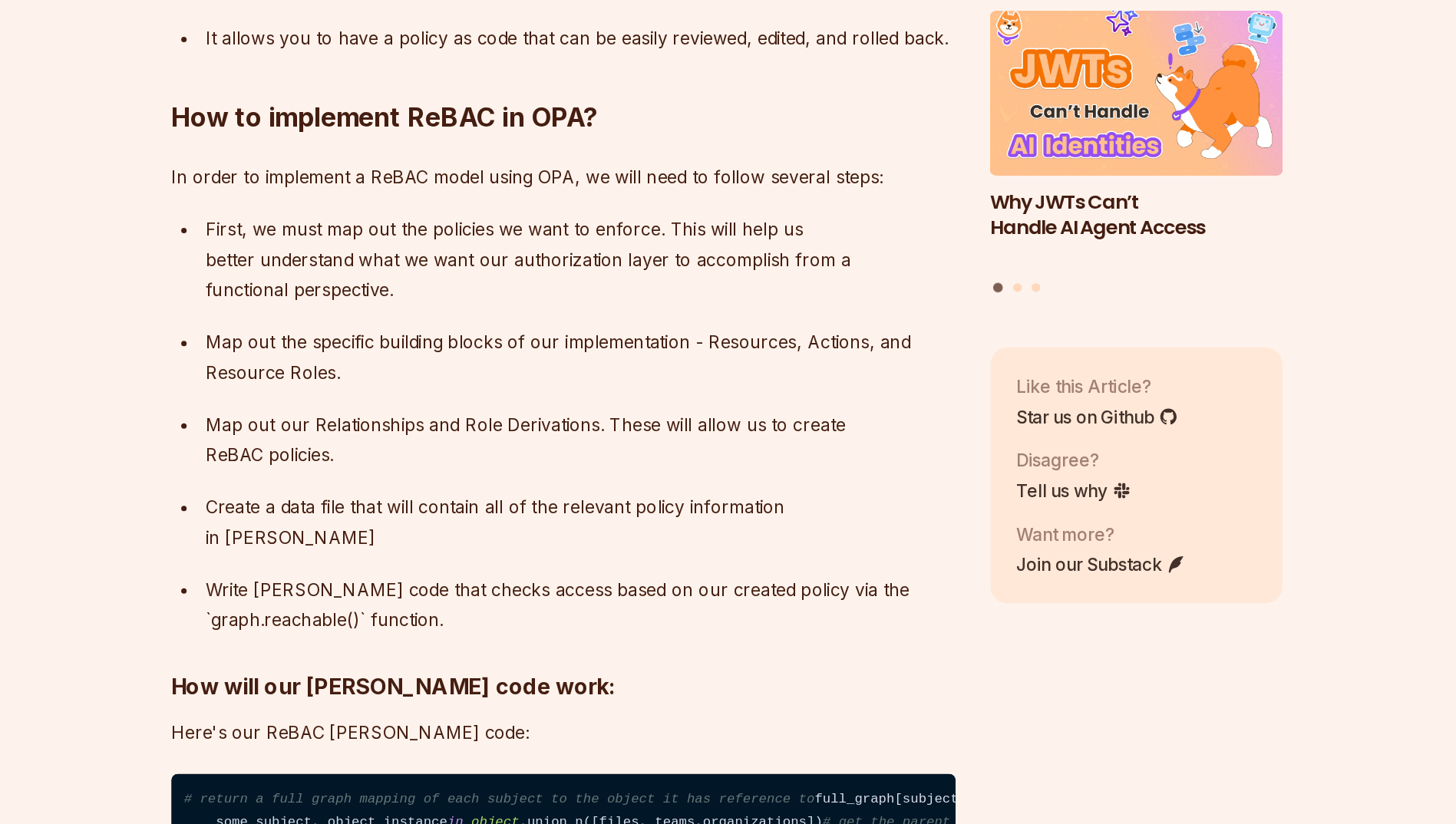
scroll to position [2271, 0]
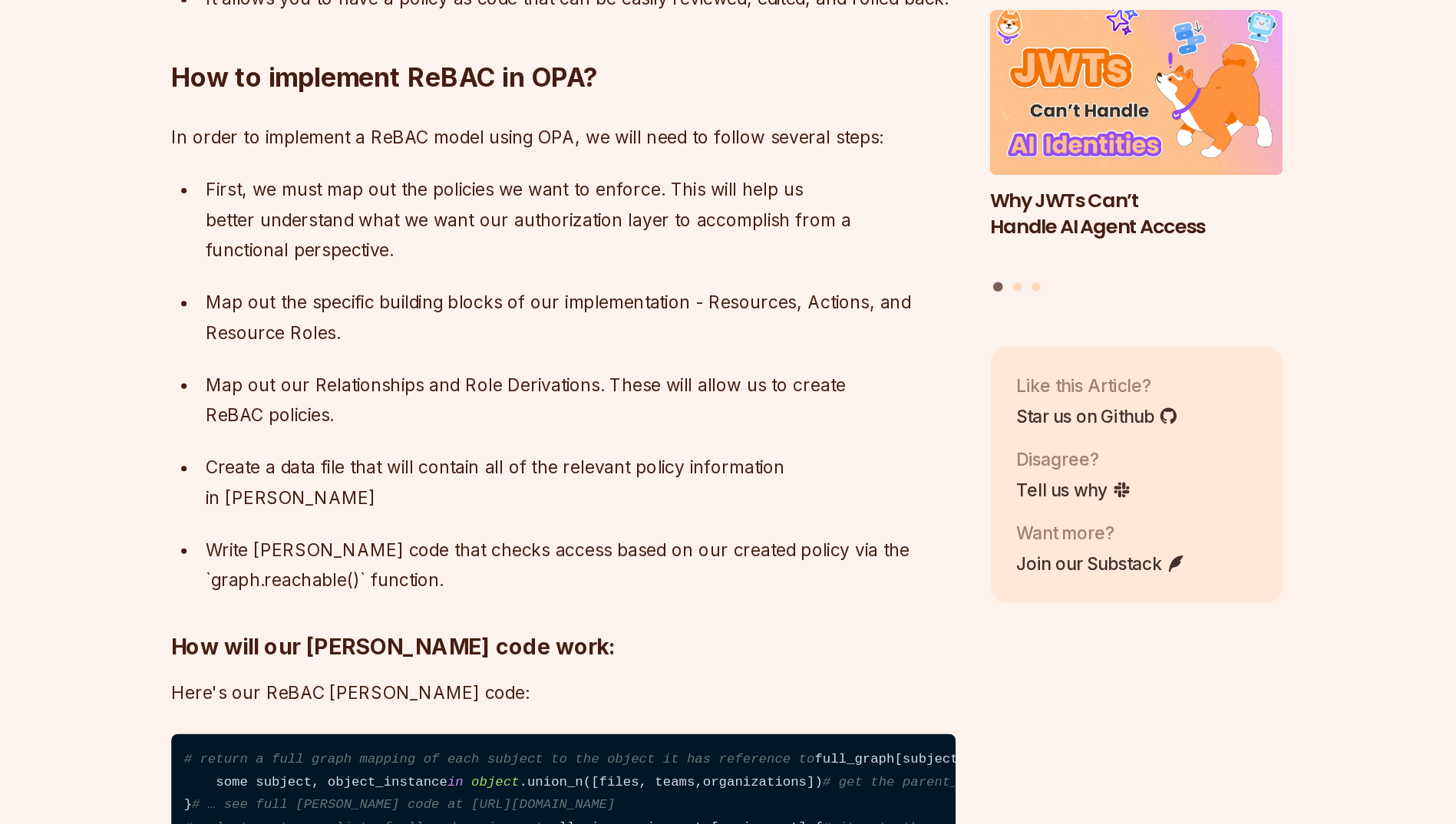
click at [479, 618] on p "Write [PERSON_NAME] code that checks access based on our created policy via the…" at bounding box center [625, 640] width 529 height 43
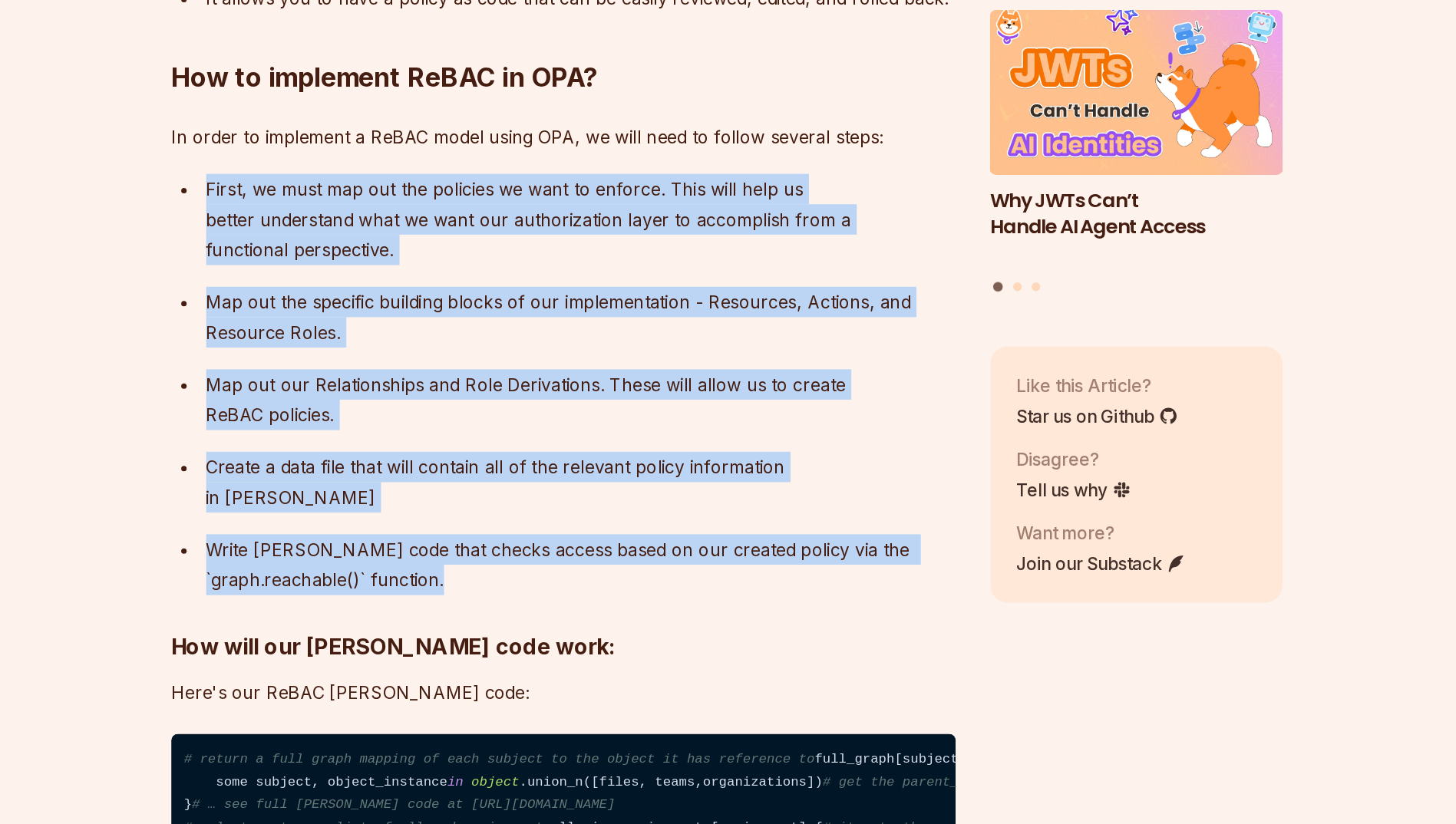
drag, startPoint x: 479, startPoint y: 595, endPoint x: 386, endPoint y: 351, distance: 261.1
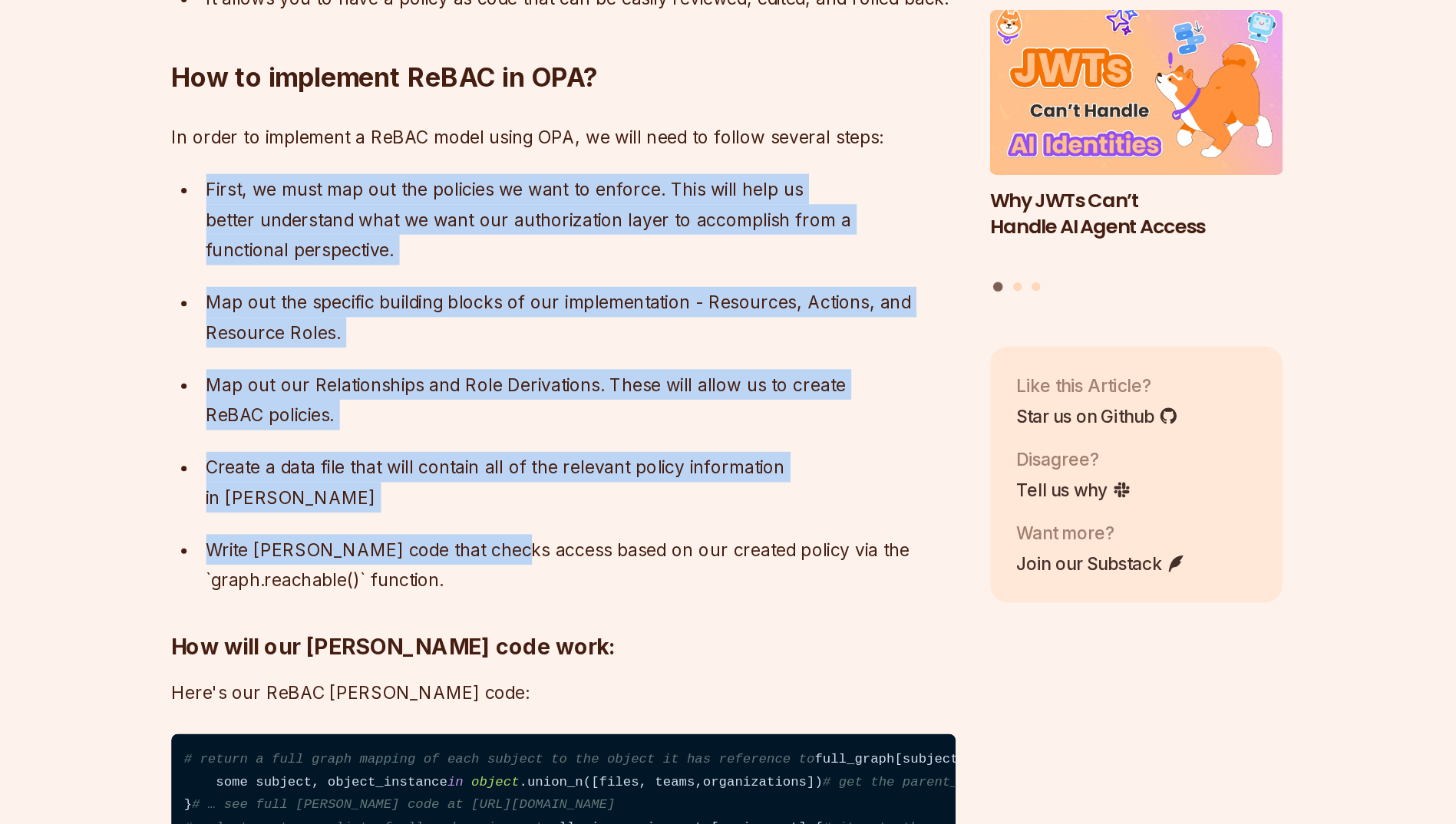
drag, startPoint x: 386, startPoint y: 351, endPoint x: 557, endPoint y: 595, distance: 298.0
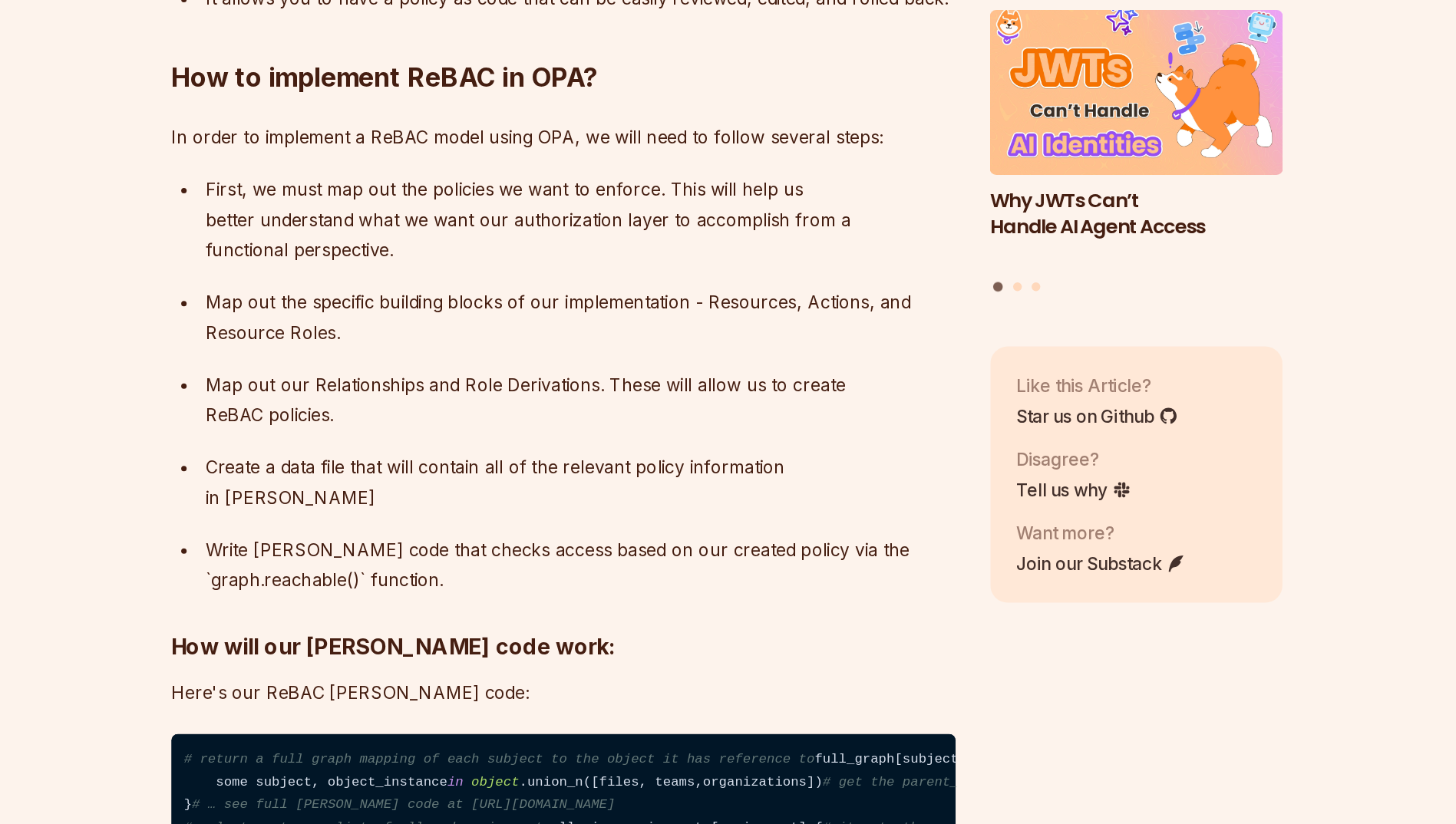
drag, startPoint x: 557, startPoint y: 595, endPoint x: 549, endPoint y: 605, distance: 12.8
click at [549, 618] on p "Write [PERSON_NAME] code that checks access based on our created policy via the…" at bounding box center [625, 640] width 529 height 43
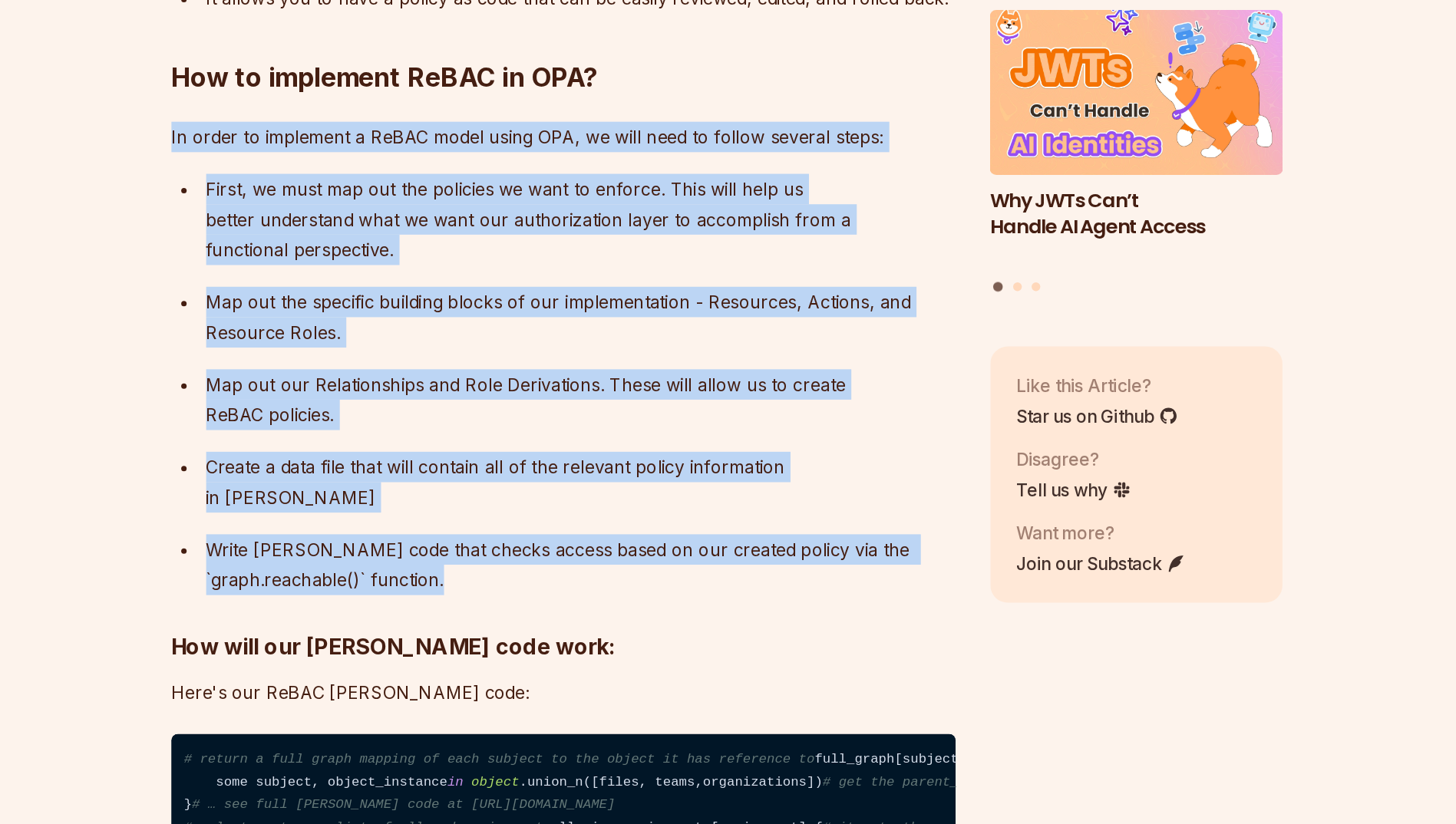
drag, startPoint x: 549, startPoint y: 605, endPoint x: 337, endPoint y: 338, distance: 340.9
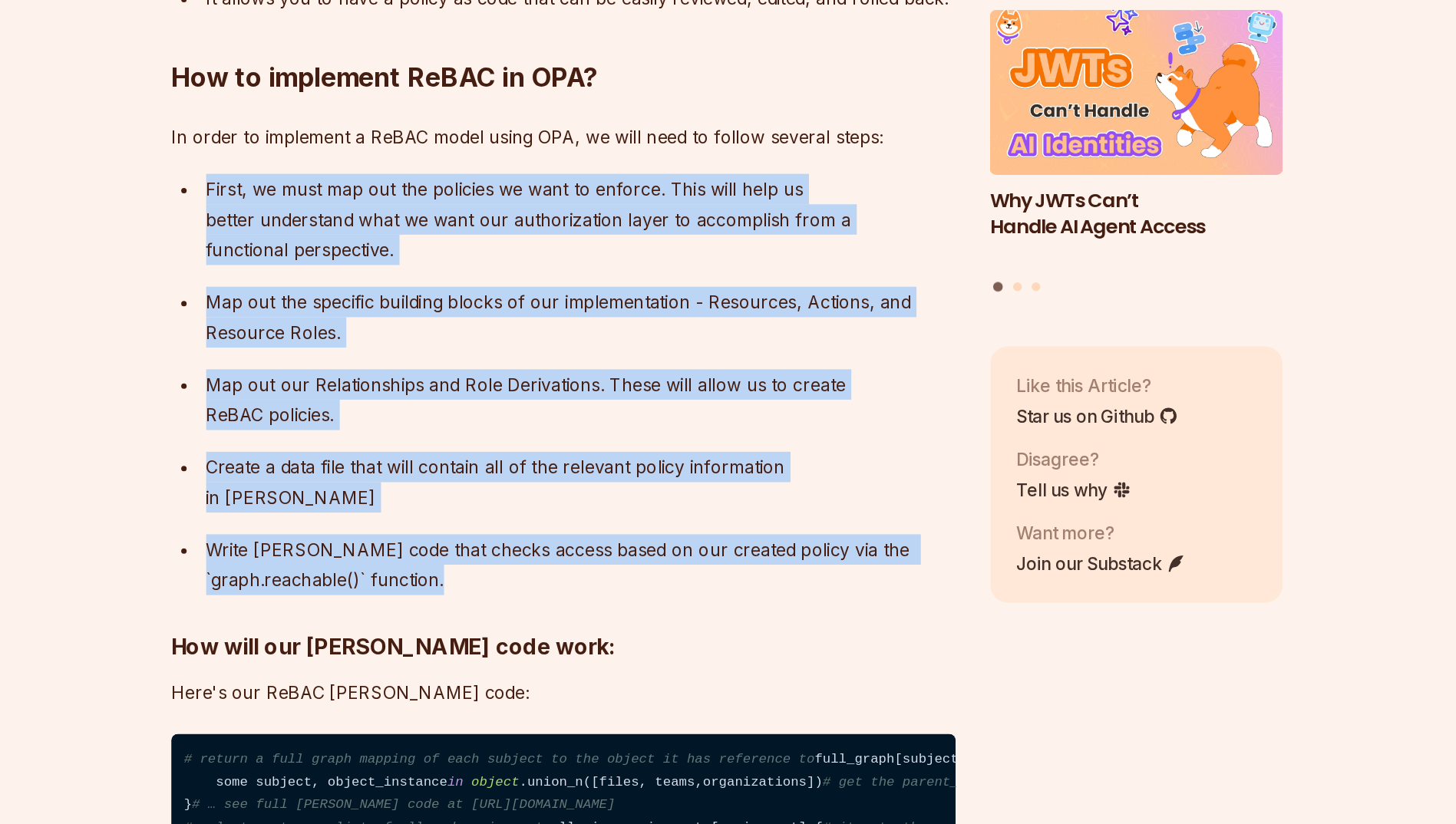
drag, startPoint x: 352, startPoint y: 359, endPoint x: 583, endPoint y: 618, distance: 347.0
drag, startPoint x: 583, startPoint y: 618, endPoint x: 576, endPoint y: 616, distance: 7.3
click at [576, 618] on p "Write [PERSON_NAME] code that checks access based on our created policy via the…" at bounding box center [625, 640] width 529 height 43
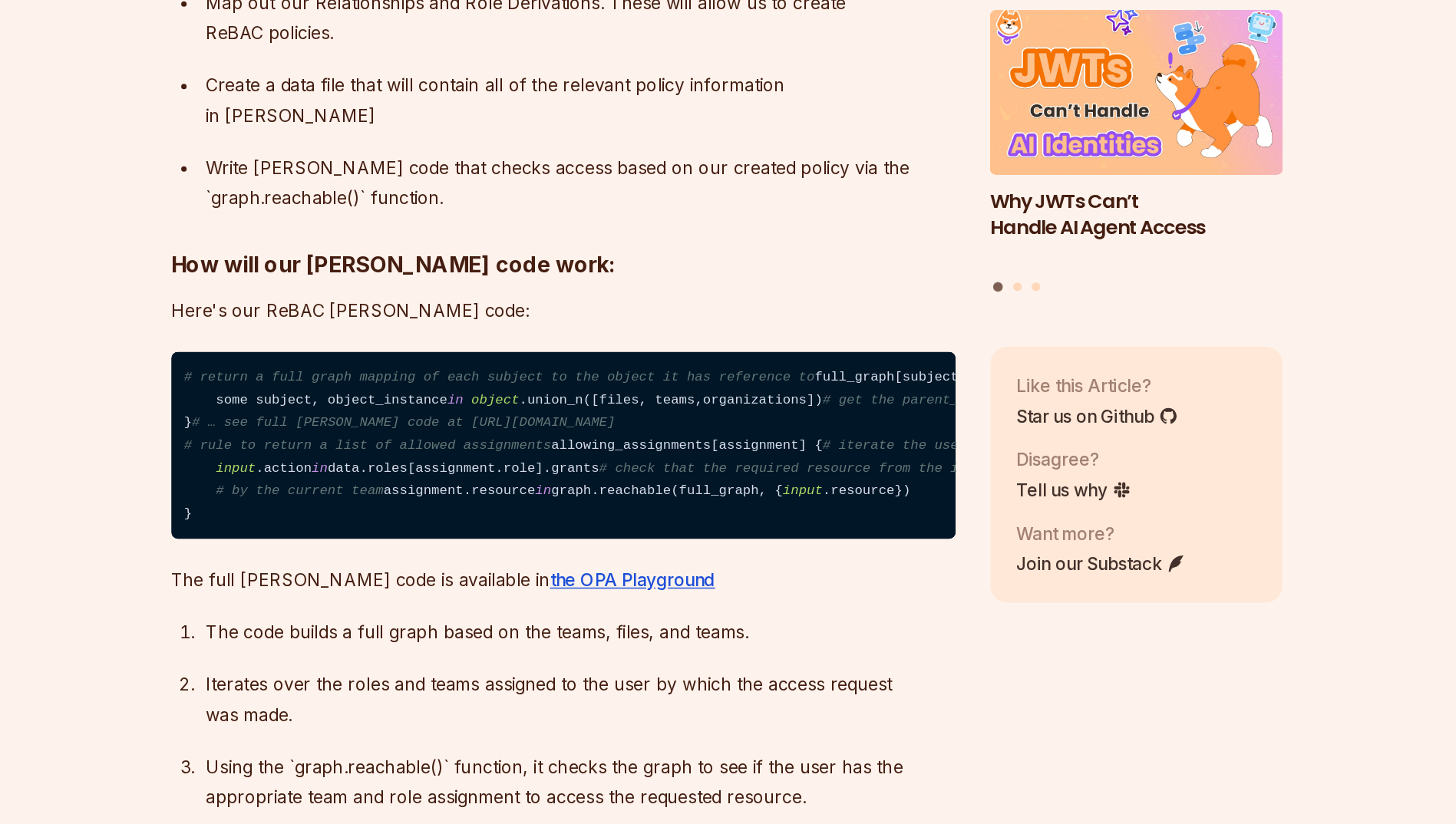
scroll to position [2558, 0]
